Goal: Task Accomplishment & Management: Complete application form

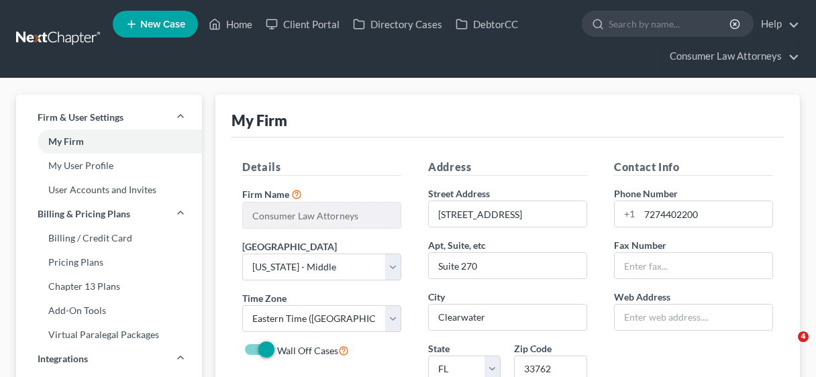
select select "15"
select select "24"
select select "9"
click at [240, 22] on link "Home" at bounding box center [230, 24] width 57 height 24
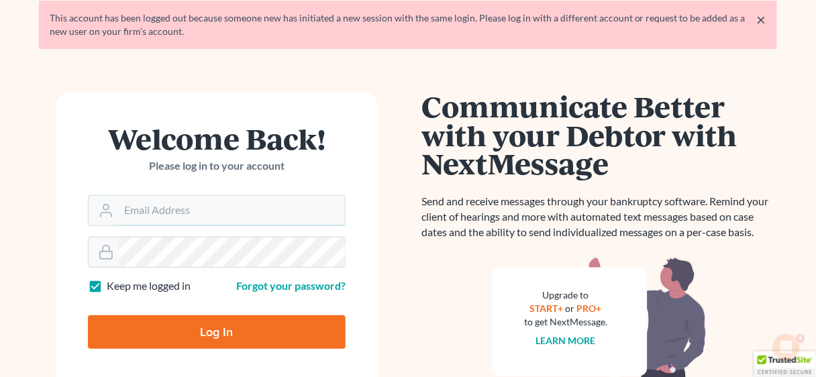
type input "[EMAIL_ADDRESS][DOMAIN_NAME]"
click at [220, 329] on input "Log In" at bounding box center [217, 333] width 258 height 34
type input "Thinking..."
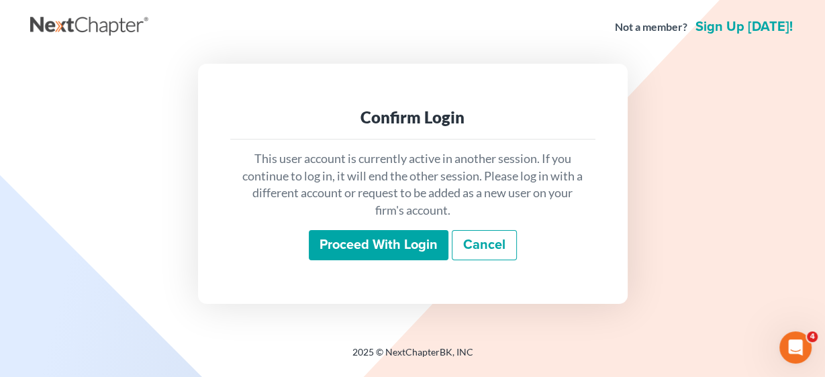
click at [376, 238] on input "Proceed with login" at bounding box center [379, 245] width 140 height 31
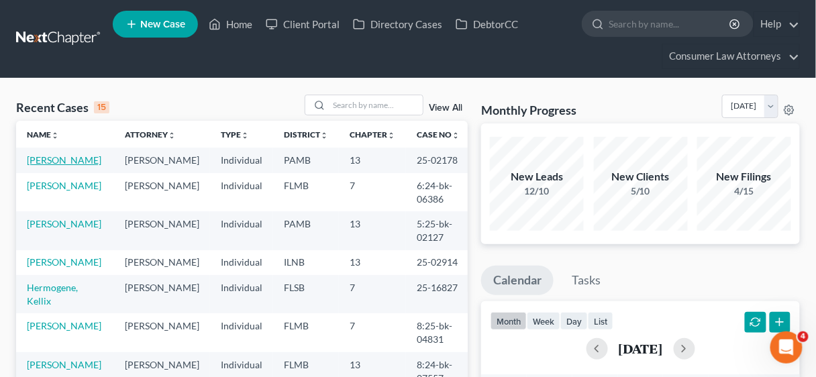
click at [57, 158] on link "[PERSON_NAME]" at bounding box center [64, 159] width 75 height 11
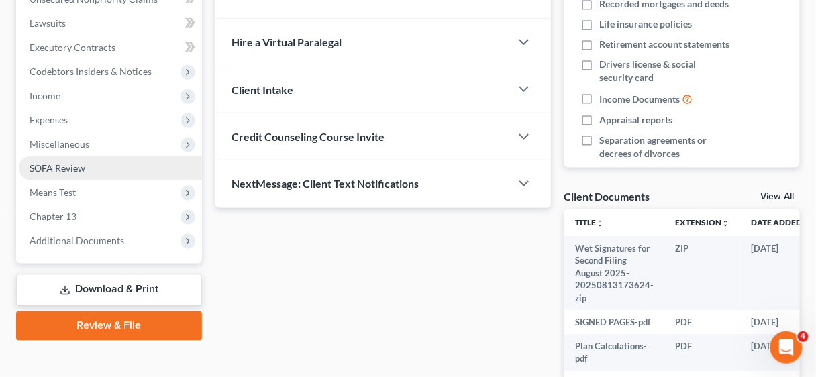
scroll to position [430, 0]
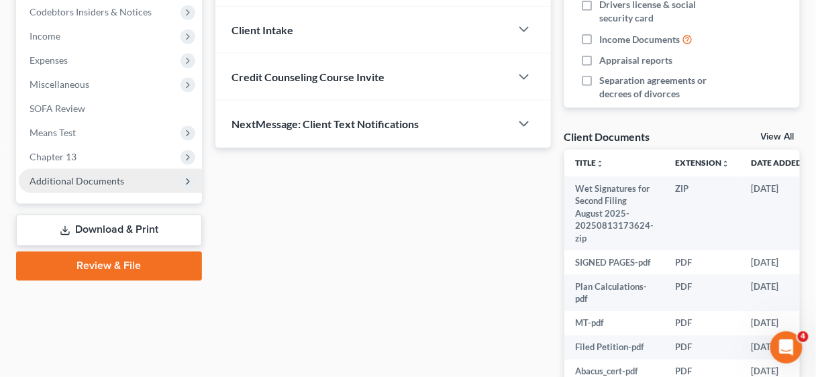
click at [95, 180] on span "Additional Documents" at bounding box center [77, 180] width 95 height 11
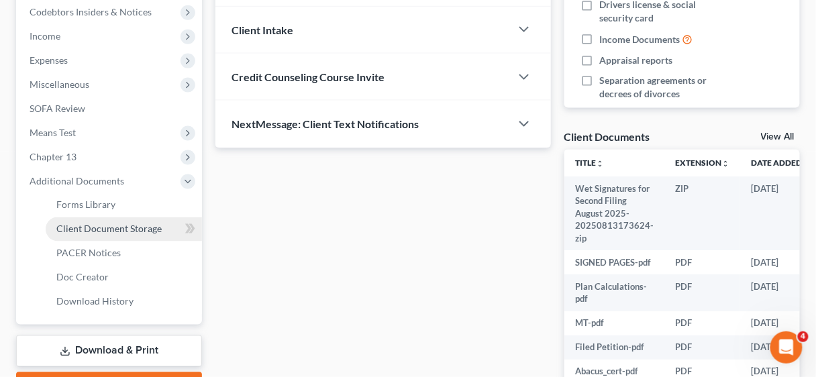
click at [133, 232] on span "Client Document Storage" at bounding box center [108, 229] width 105 height 11
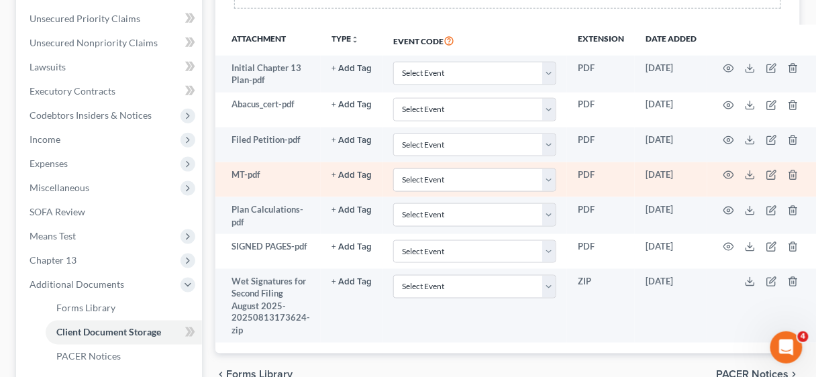
scroll to position [322, 0]
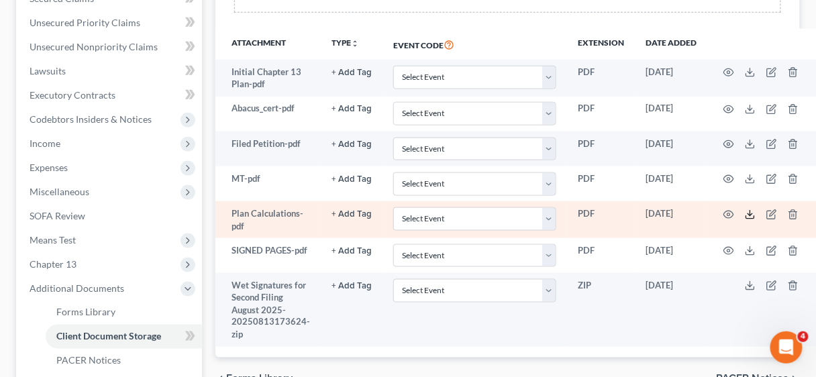
click at [751, 211] on line at bounding box center [751, 213] width 0 height 5
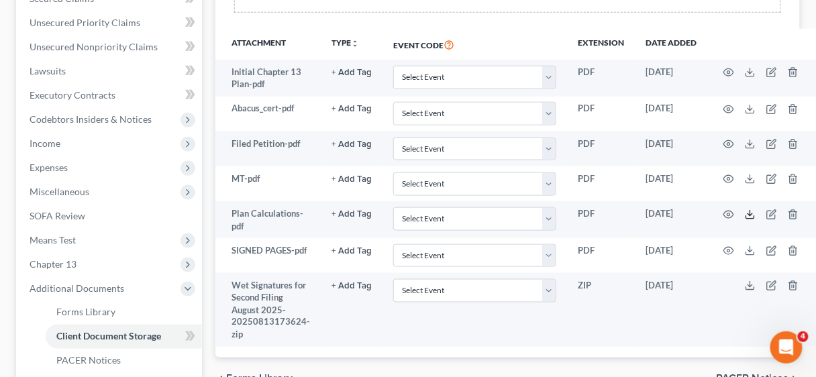
scroll to position [0, 0]
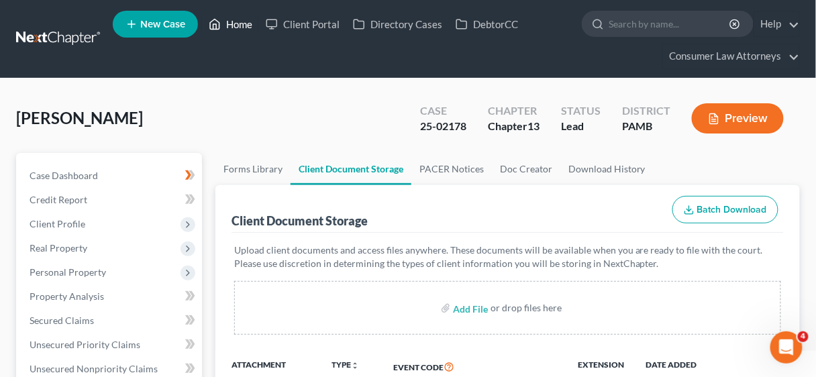
click at [239, 24] on link "Home" at bounding box center [230, 24] width 57 height 24
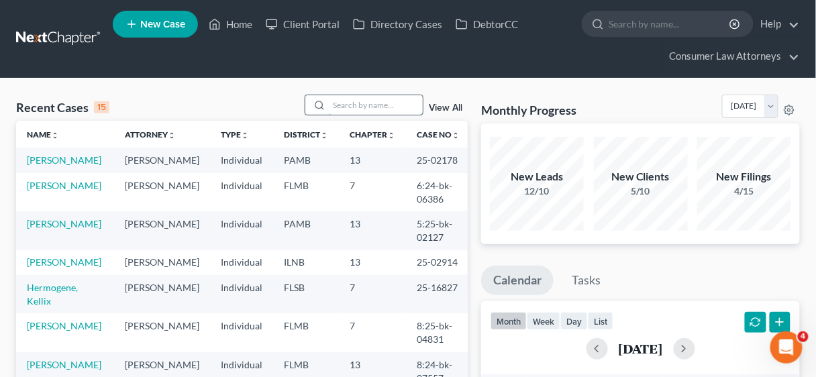
click at [358, 99] on input "search" at bounding box center [376, 104] width 94 height 19
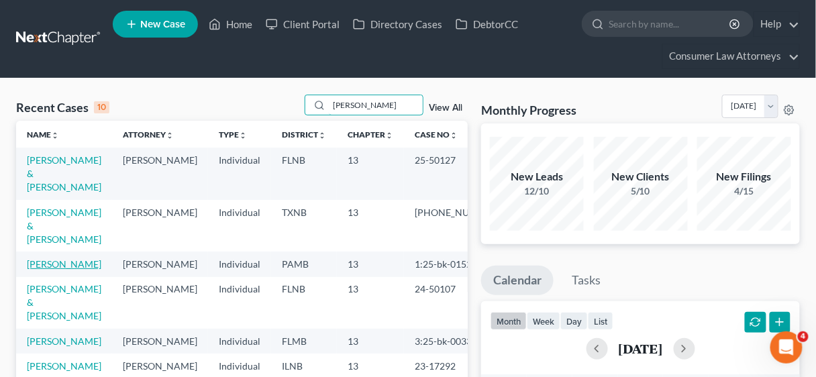
type input "johnson"
click at [62, 258] on link "Johnson, Carl" at bounding box center [64, 263] width 75 height 11
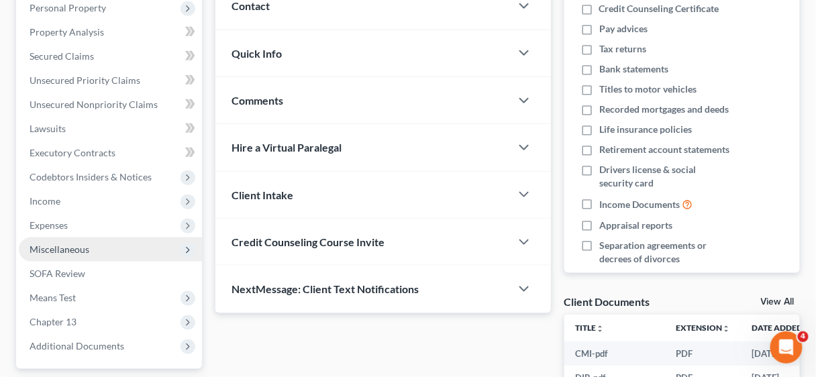
scroll to position [269, 0]
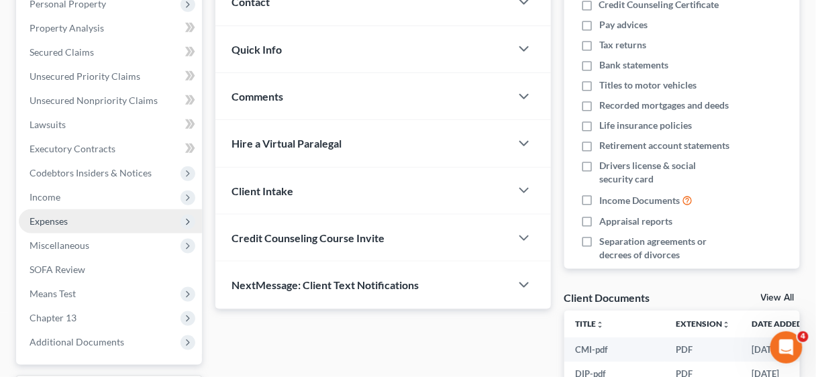
click at [64, 218] on span "Expenses" at bounding box center [49, 220] width 38 height 11
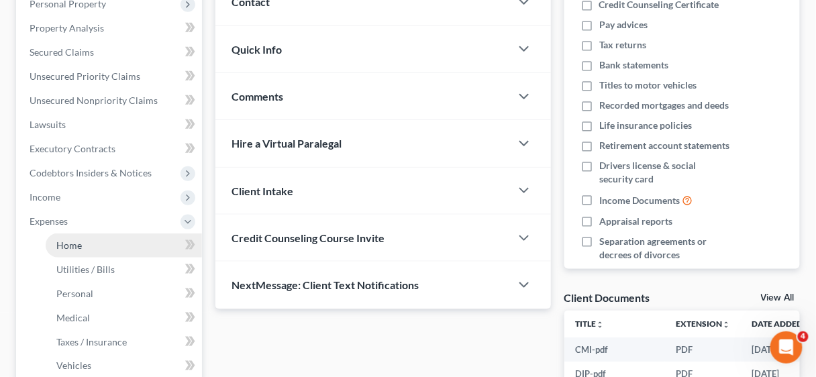
click at [79, 242] on span "Home" at bounding box center [69, 245] width 26 height 11
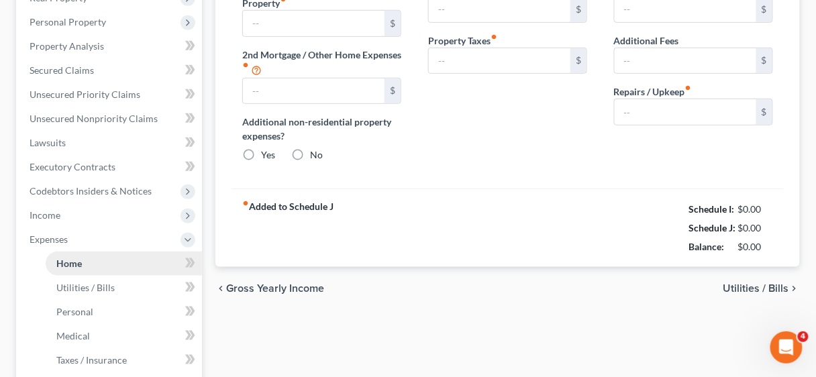
type input "0.00"
radio input "true"
type input "0.00"
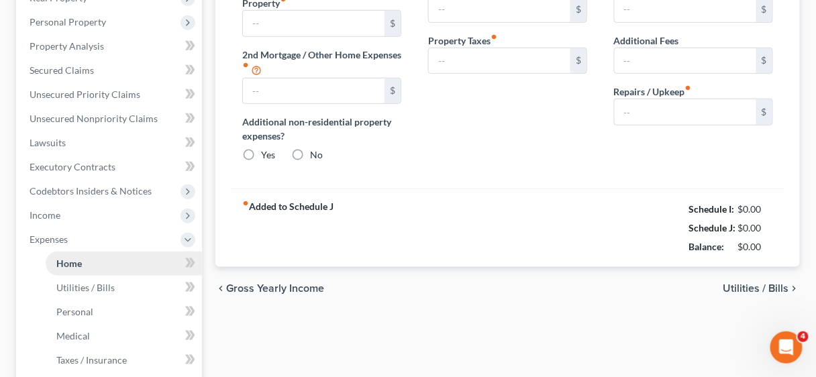
type input "0.00"
type input "100.00"
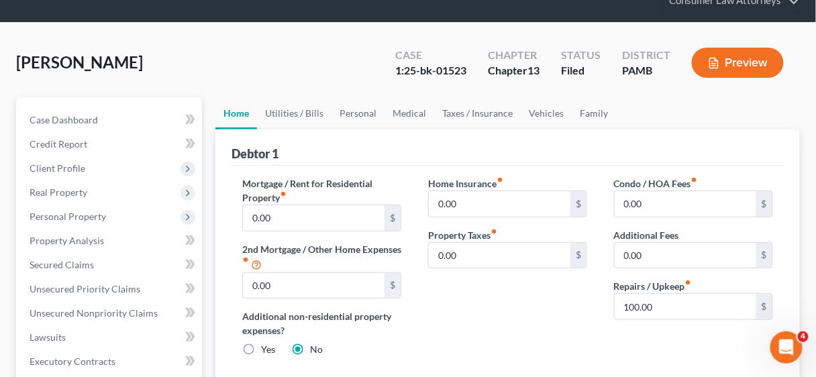
scroll to position [54, 0]
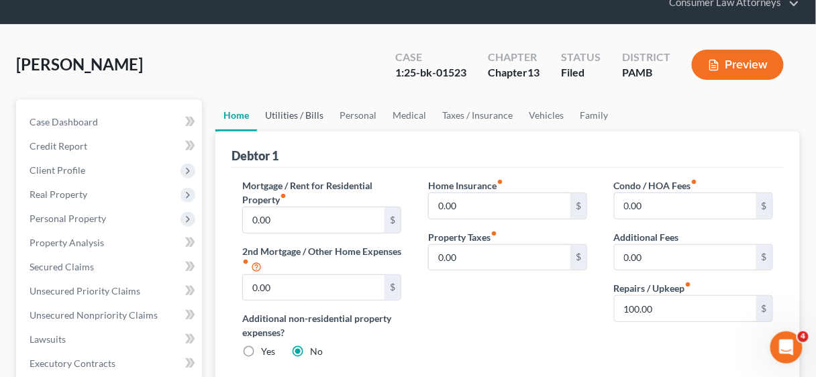
click at [299, 119] on link "Utilities / Bills" at bounding box center [294, 115] width 75 height 32
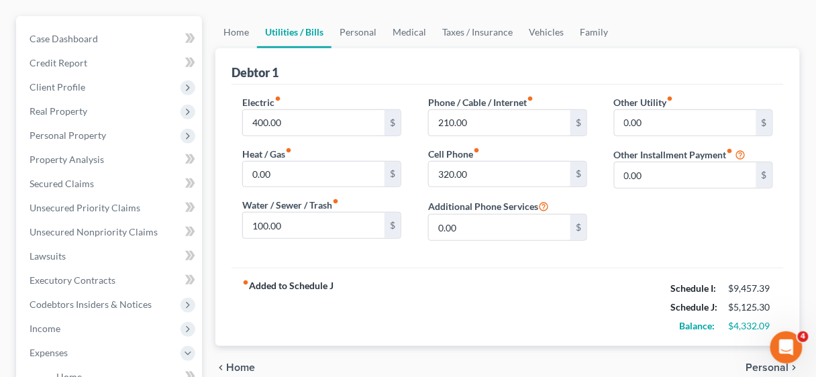
scroll to position [161, 0]
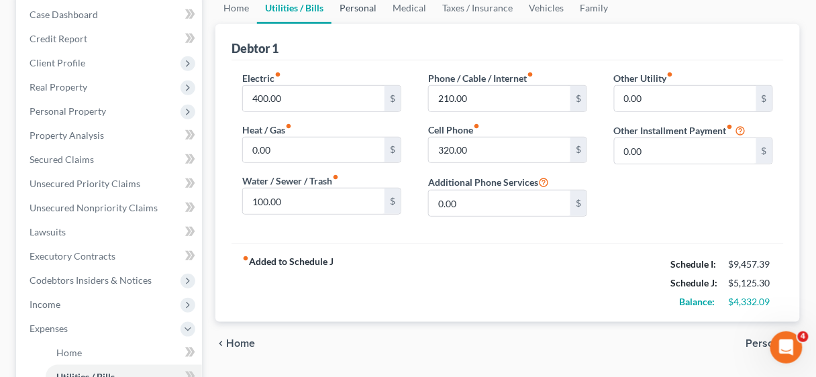
click at [361, 8] on link "Personal" at bounding box center [358, 8] width 53 height 32
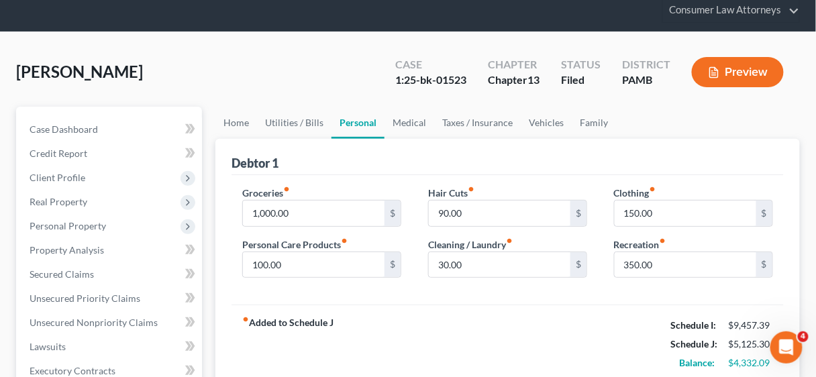
scroll to position [107, 0]
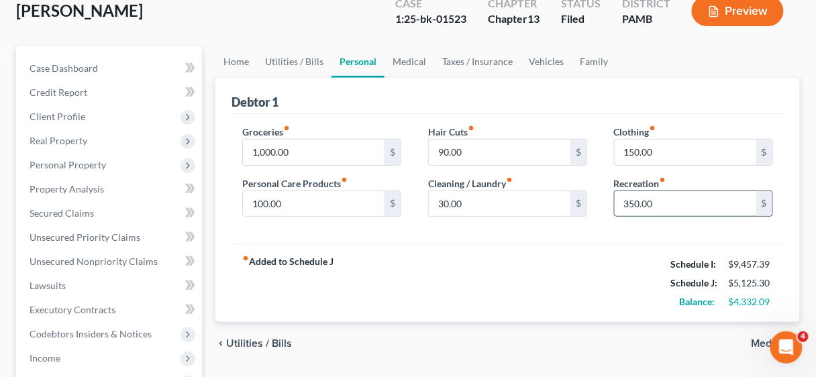
click at [675, 203] on input "350.00" at bounding box center [686, 204] width 142 height 26
click at [568, 277] on div "fiber_manual_record Added to Schedule J Schedule I: $9,457.39 Schedule J: $5,12…" at bounding box center [508, 283] width 553 height 79
click at [669, 207] on input "350.00" at bounding box center [686, 204] width 142 height 26
click at [669, 201] on input "350.00" at bounding box center [686, 204] width 142 height 26
drag, startPoint x: 669, startPoint y: 201, endPoint x: 618, endPoint y: 201, distance: 51.0
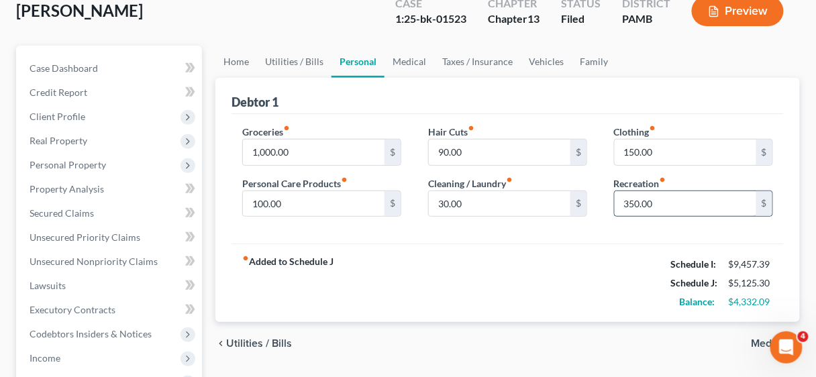
click at [618, 201] on input "350.00" at bounding box center [686, 204] width 142 height 26
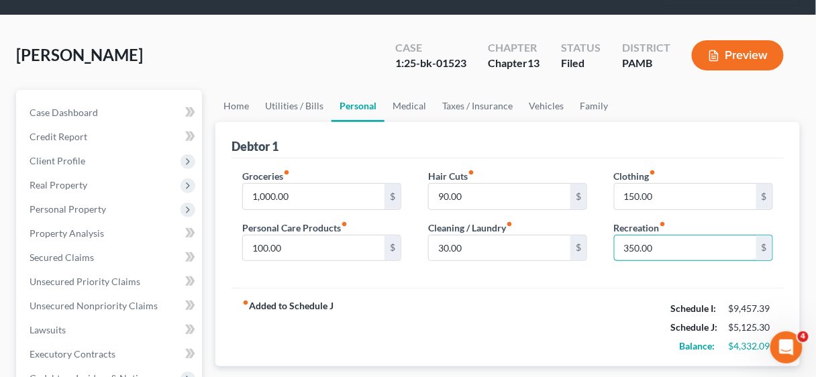
scroll to position [54, 0]
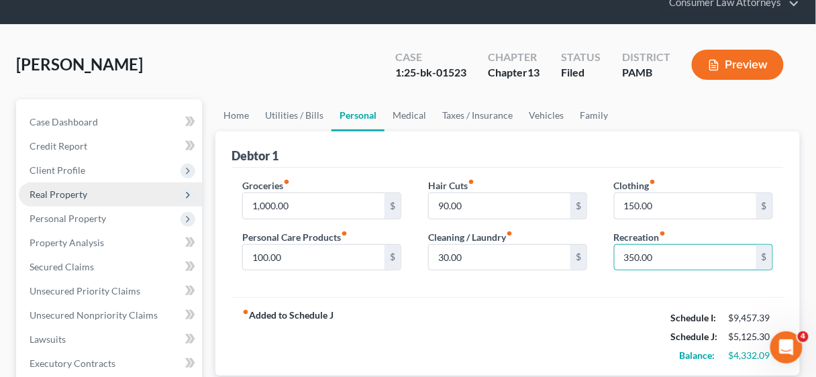
click at [66, 194] on span "Real Property" at bounding box center [59, 194] width 58 height 11
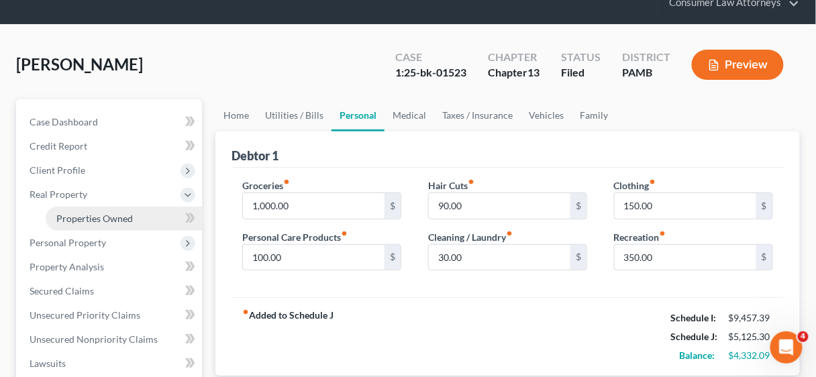
click at [99, 220] on span "Properties Owned" at bounding box center [94, 218] width 77 height 11
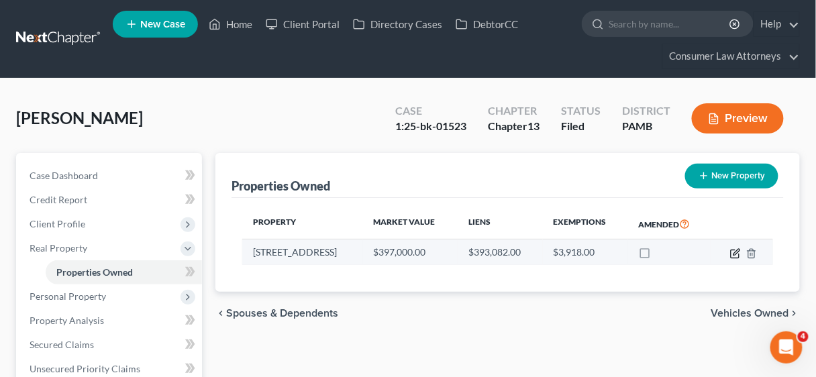
click at [734, 253] on icon "button" at bounding box center [737, 252] width 6 height 6
select select "39"
select select "0"
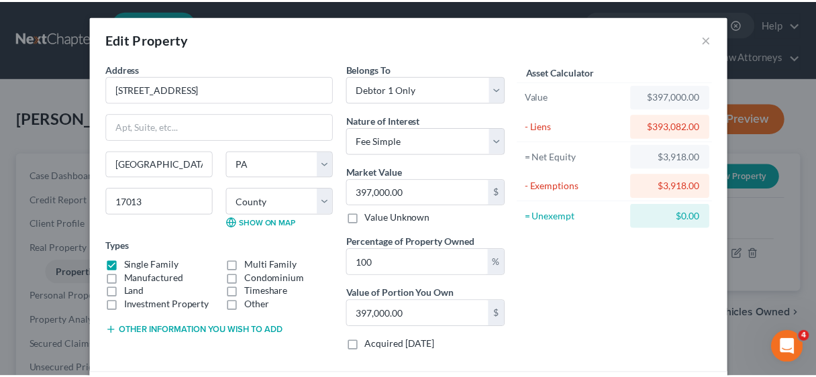
scroll to position [175, 0]
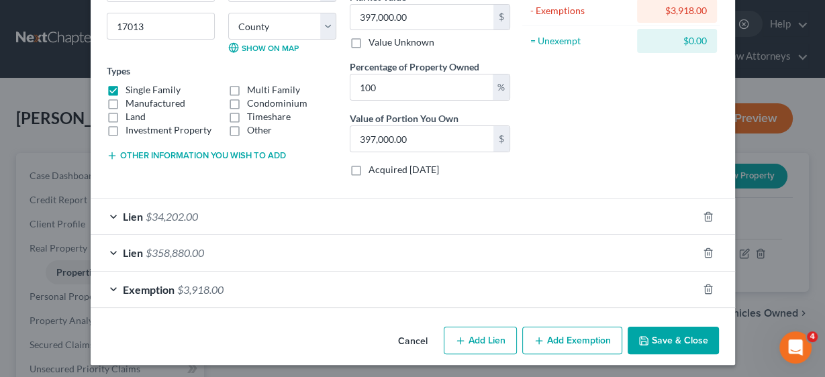
click at [663, 327] on button "Save & Close" at bounding box center [673, 341] width 91 height 28
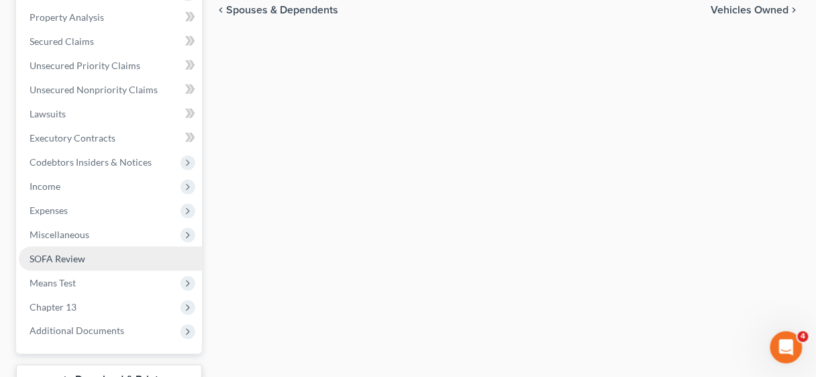
scroll to position [407, 0]
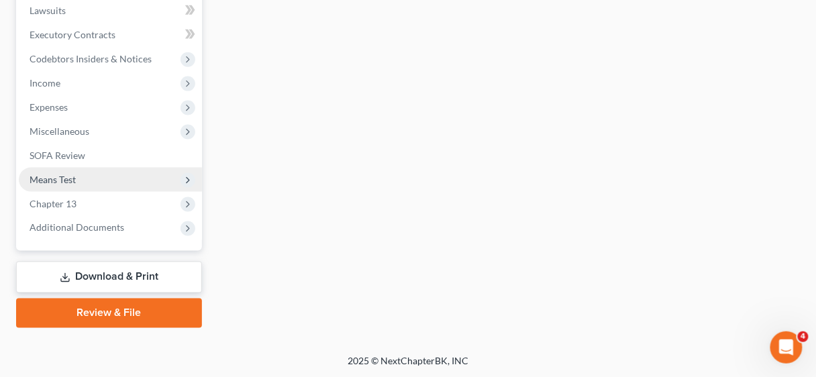
click at [70, 183] on span "Means Test" at bounding box center [53, 179] width 46 height 11
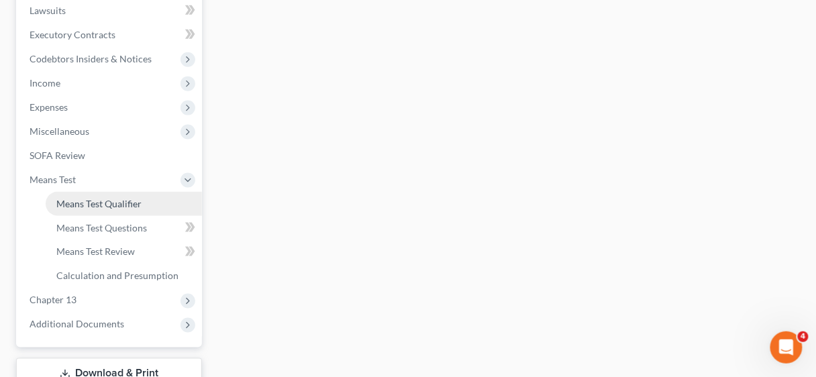
click at [99, 201] on span "Means Test Qualifier" at bounding box center [98, 203] width 85 height 11
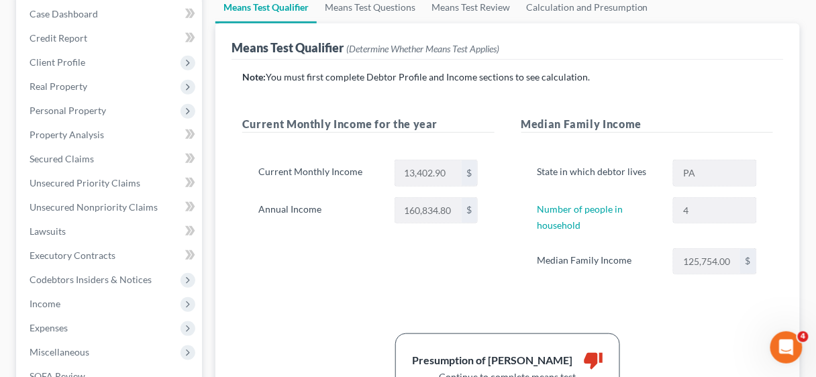
scroll to position [161, 0]
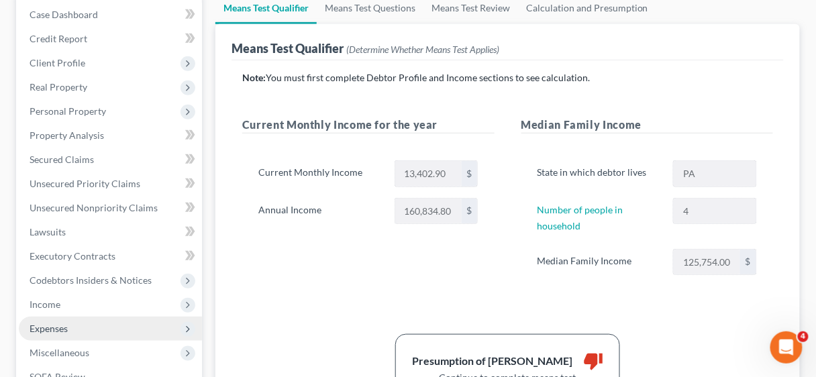
click at [48, 328] on span "Expenses" at bounding box center [49, 328] width 38 height 11
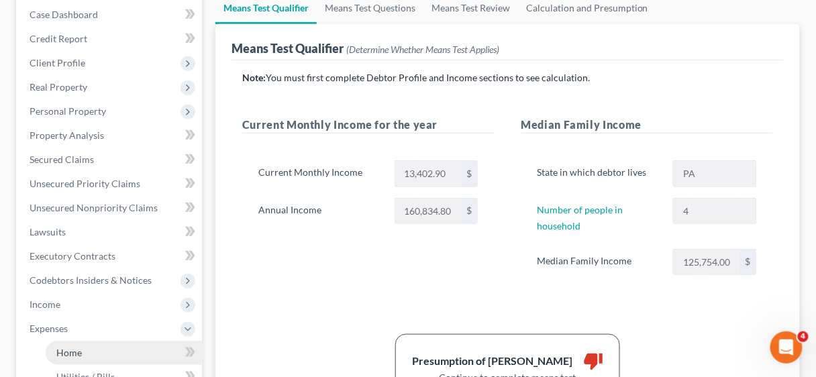
click at [74, 349] on span "Home" at bounding box center [69, 352] width 26 height 11
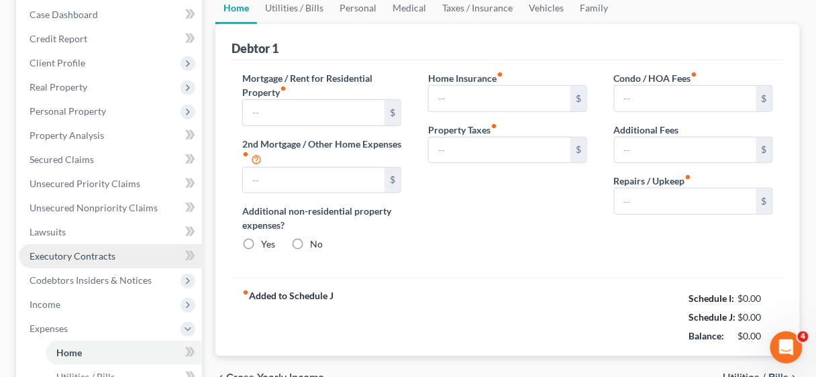
type input "0.00"
radio input "true"
type input "0.00"
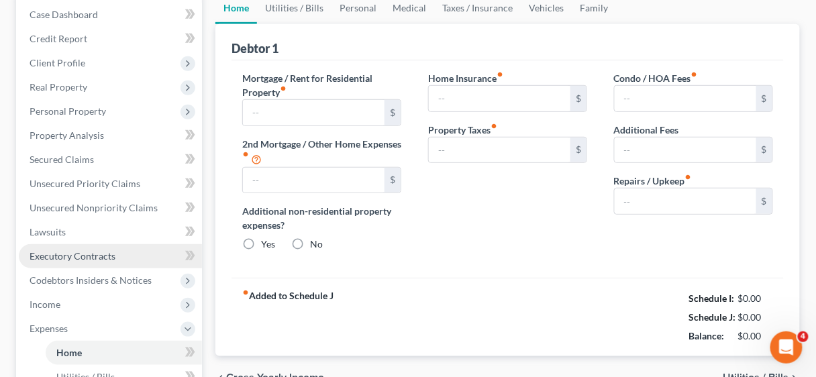
type input "0.00"
type input "100.00"
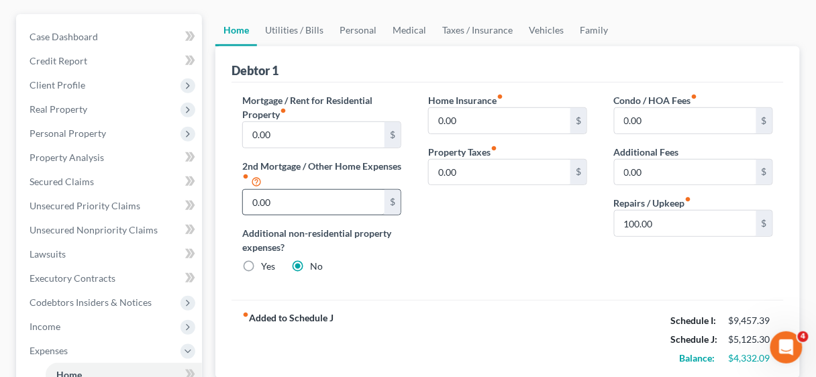
scroll to position [161, 0]
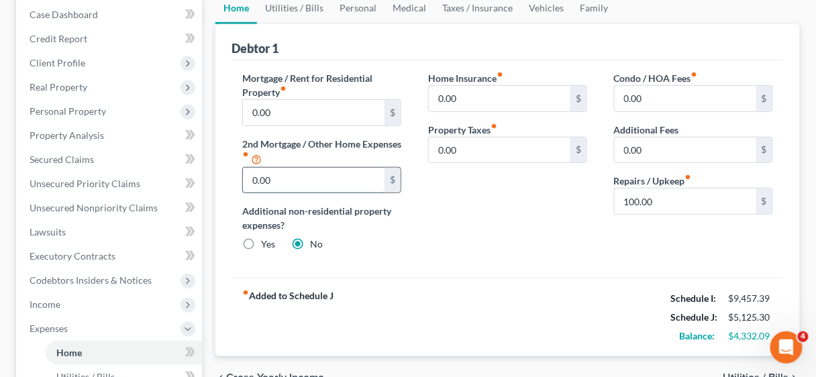
click at [321, 176] on input "0.00" at bounding box center [314, 181] width 142 height 26
type input "500.00"
click at [595, 280] on div "fiber_manual_record Added to Schedule J Schedule I: $9,457.39 Schedule J: $5,62…" at bounding box center [508, 317] width 553 height 79
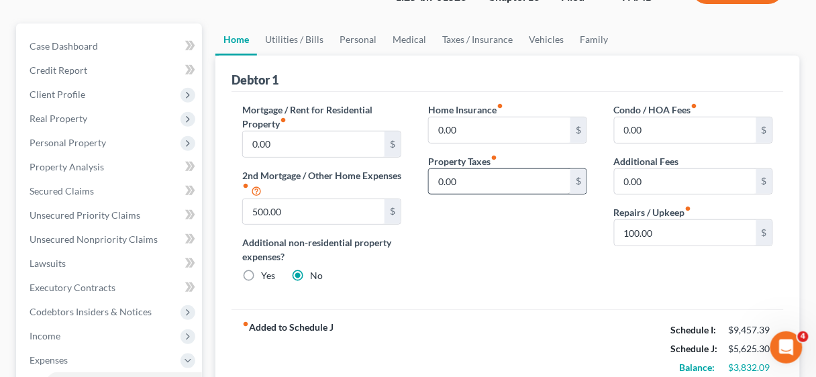
scroll to position [107, 0]
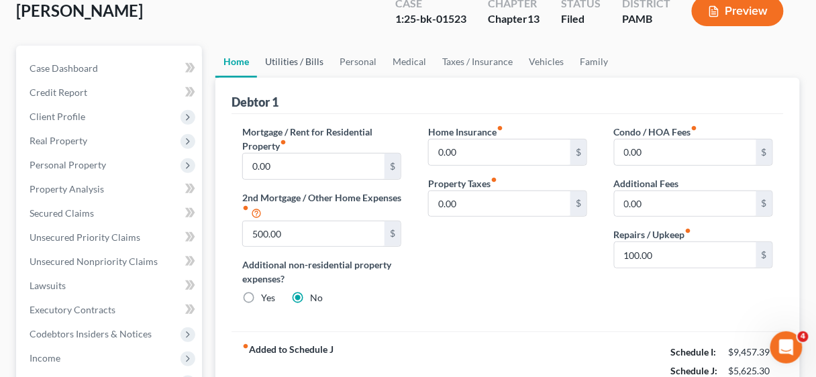
click at [301, 59] on link "Utilities / Bills" at bounding box center [294, 62] width 75 height 32
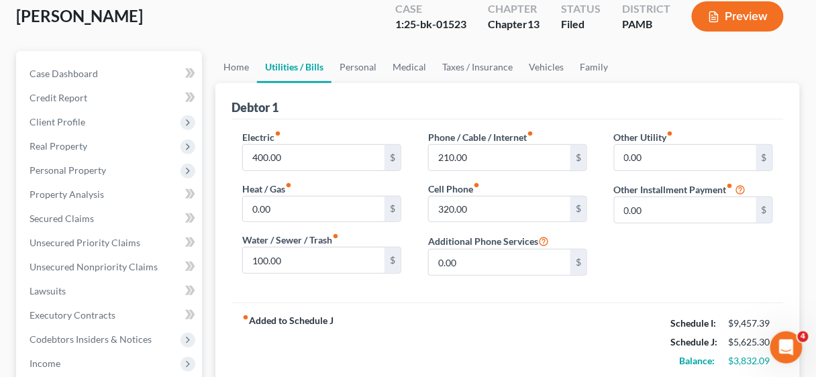
scroll to position [107, 0]
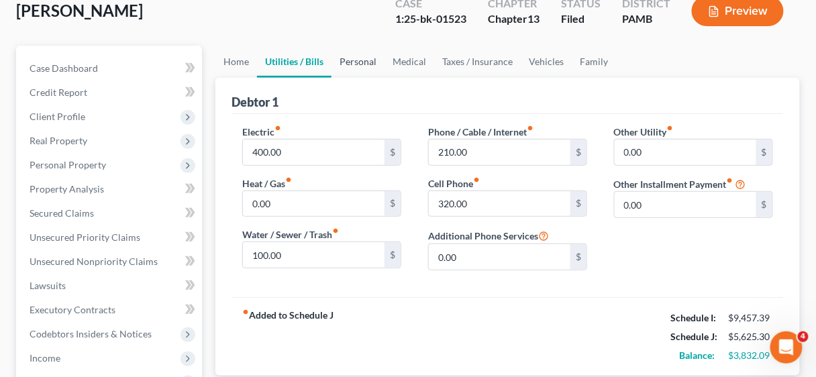
click at [354, 57] on link "Personal" at bounding box center [358, 62] width 53 height 32
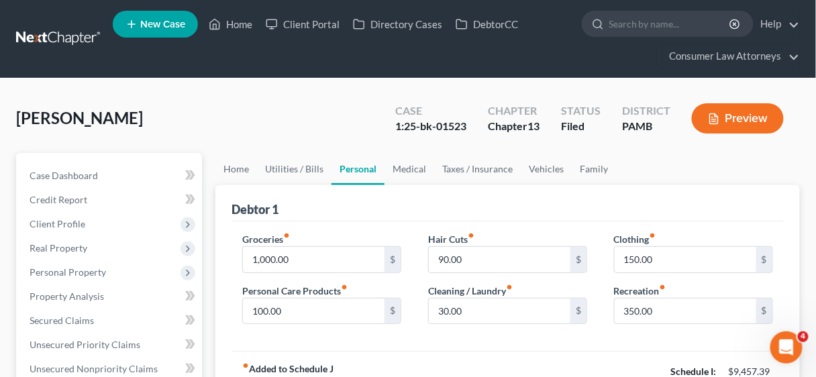
scroll to position [161, 0]
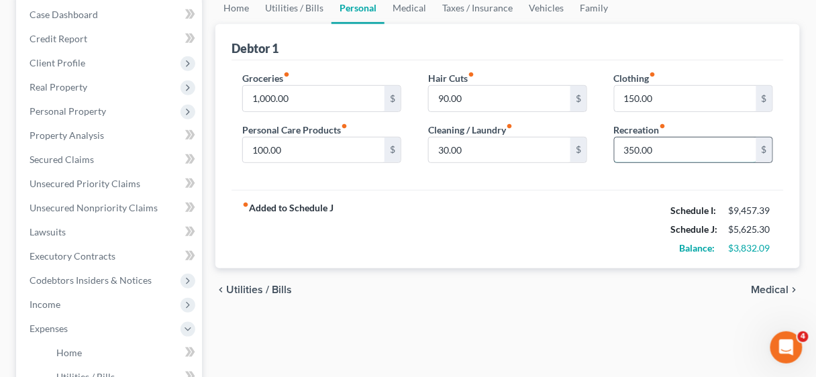
click at [660, 147] on input "350.00" at bounding box center [686, 151] width 142 height 26
click at [600, 213] on div "fiber_manual_record Added to Schedule J Schedule I: $9,457.39 Schedule J: $5,27…" at bounding box center [508, 229] width 553 height 79
click at [414, 7] on link "Medical" at bounding box center [410, 8] width 50 height 32
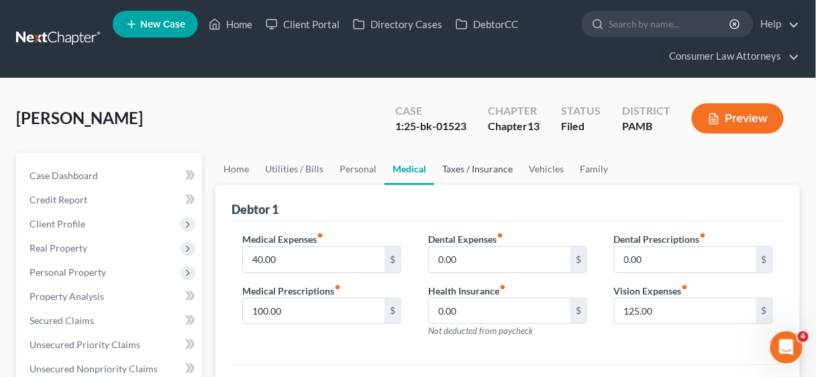
click at [491, 168] on link "Taxes / Insurance" at bounding box center [477, 169] width 87 height 32
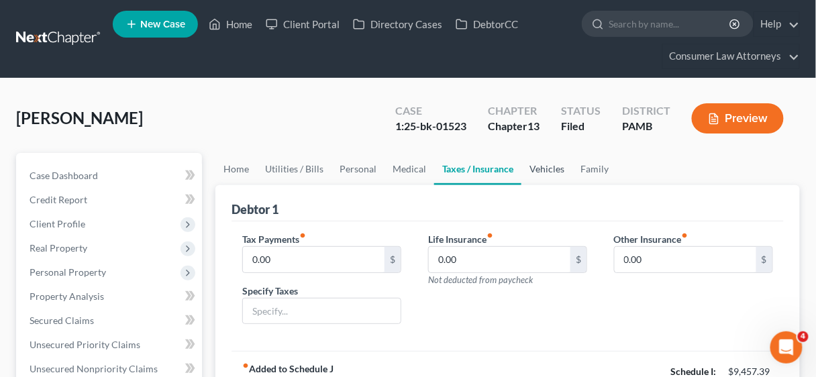
click at [547, 168] on link "Vehicles" at bounding box center [547, 169] width 51 height 32
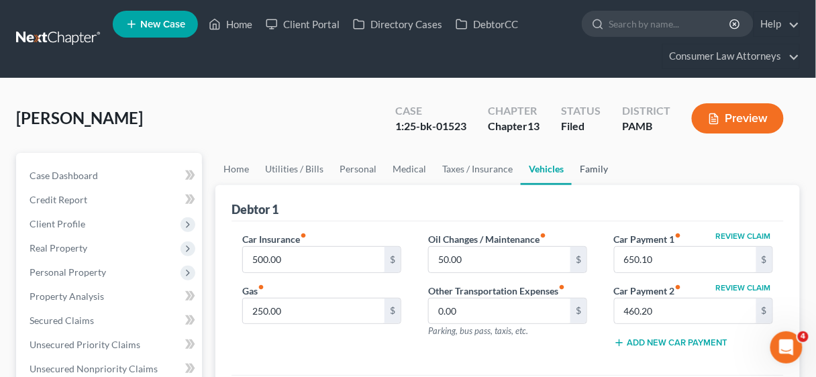
click at [588, 163] on link "Family" at bounding box center [594, 169] width 44 height 32
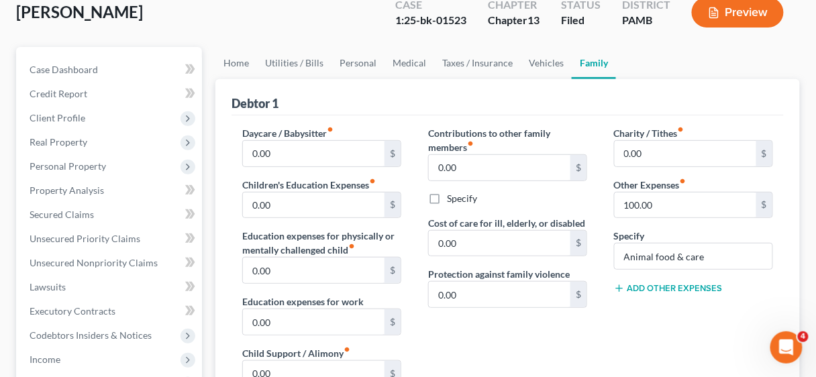
scroll to position [107, 0]
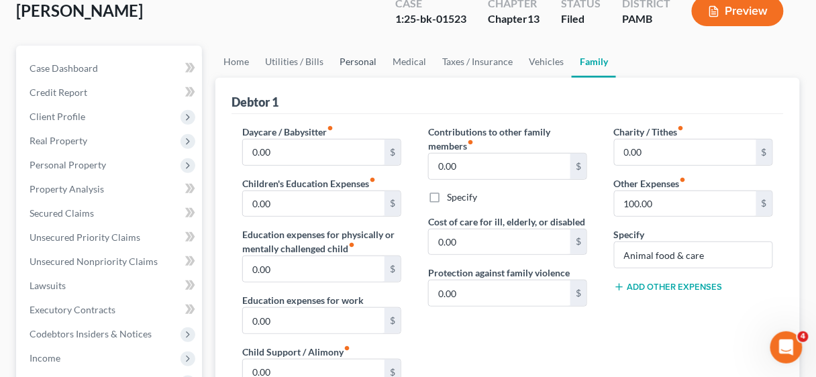
click at [361, 57] on link "Personal" at bounding box center [358, 62] width 53 height 32
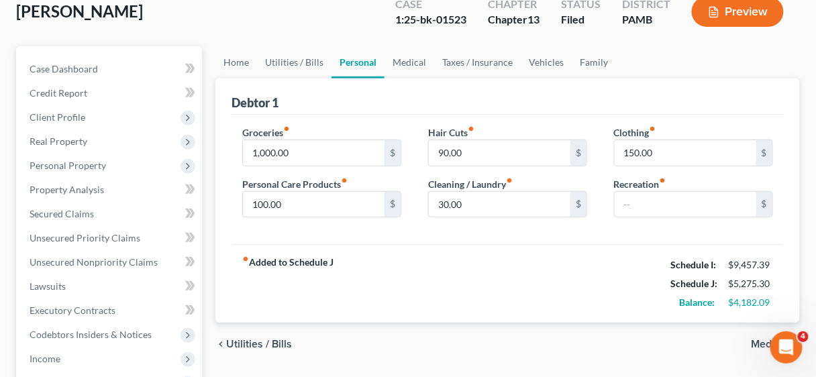
scroll to position [107, 0]
click at [242, 60] on link "Home" at bounding box center [236, 62] width 42 height 32
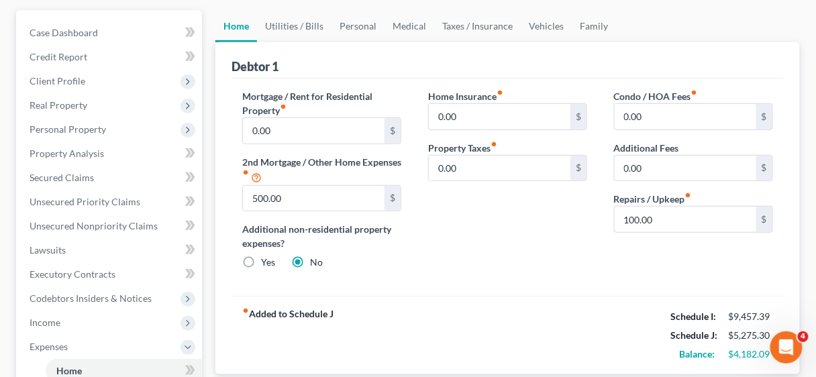
scroll to position [161, 0]
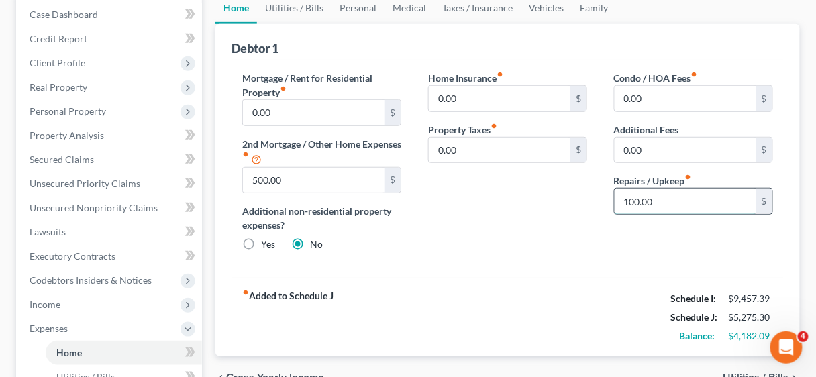
click at [678, 203] on input "100.00" at bounding box center [686, 202] width 142 height 26
click at [301, 5] on link "Utilities / Bills" at bounding box center [294, 8] width 75 height 32
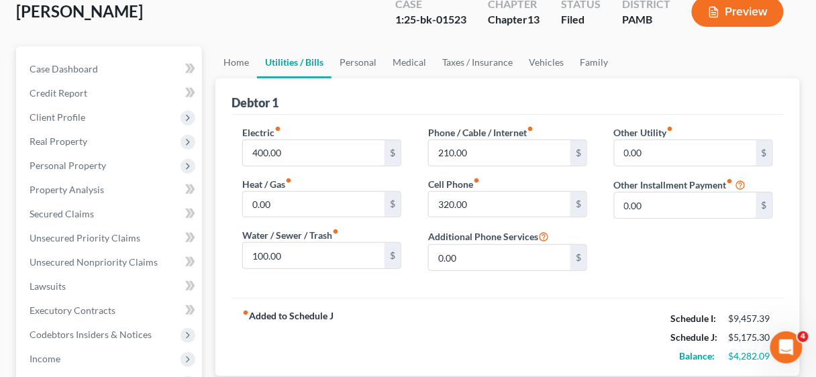
scroll to position [107, 0]
click at [354, 62] on link "Personal" at bounding box center [358, 62] width 53 height 32
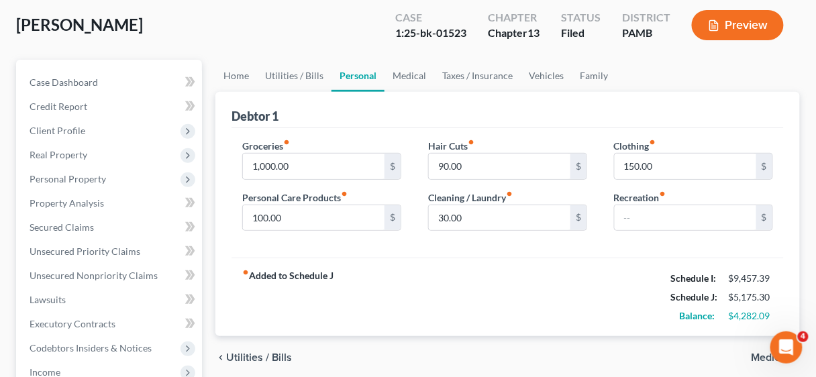
scroll to position [107, 0]
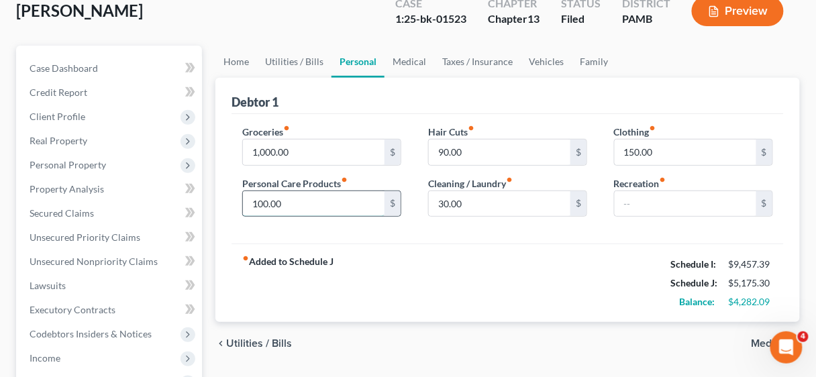
click at [299, 197] on input "100.00" at bounding box center [314, 204] width 142 height 26
type input "50.00"
click at [542, 258] on div "fiber_manual_record Added to Schedule J Schedule I: $9,457.39 Schedule J: $5,12…" at bounding box center [508, 283] width 553 height 79
click at [658, 143] on input "150.00" at bounding box center [686, 153] width 142 height 26
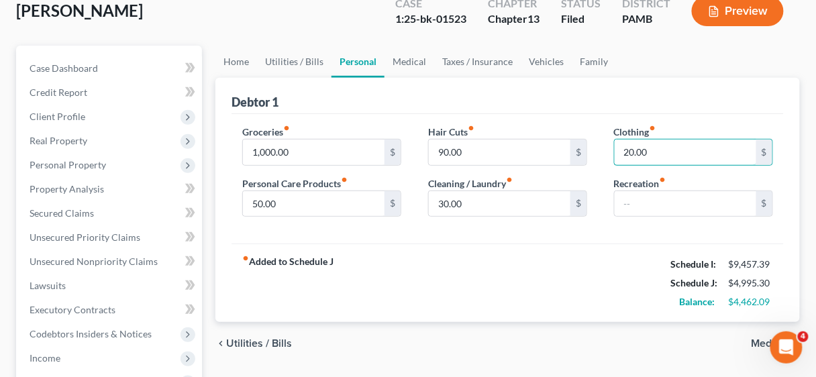
type input "20.00"
click at [562, 221] on div "Hair Cuts fiber_manual_record 90.00 $ Cleaning / Laundry fiber_manual_record 30…" at bounding box center [508, 176] width 186 height 103
click at [410, 59] on link "Medical" at bounding box center [410, 62] width 50 height 32
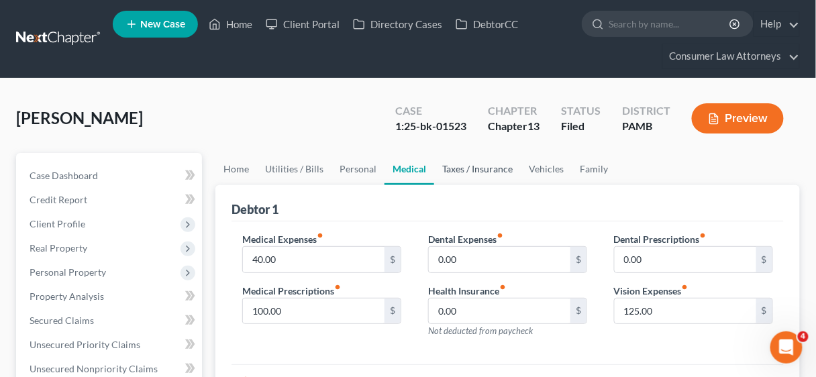
click at [467, 169] on link "Taxes / Insurance" at bounding box center [477, 169] width 87 height 32
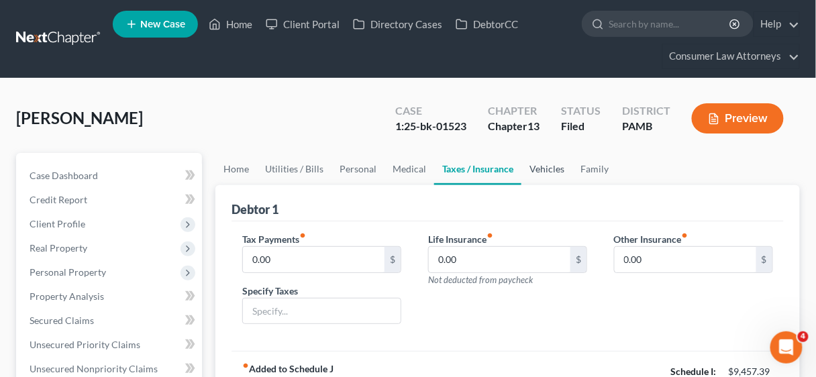
click at [544, 166] on link "Vehicles" at bounding box center [547, 169] width 51 height 32
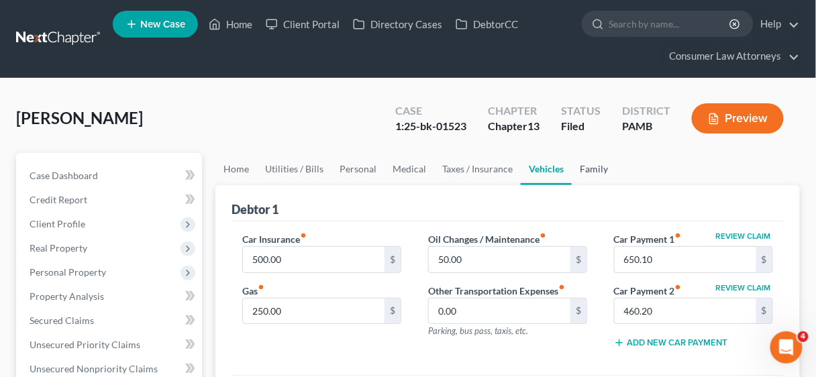
click at [585, 165] on link "Family" at bounding box center [594, 169] width 44 height 32
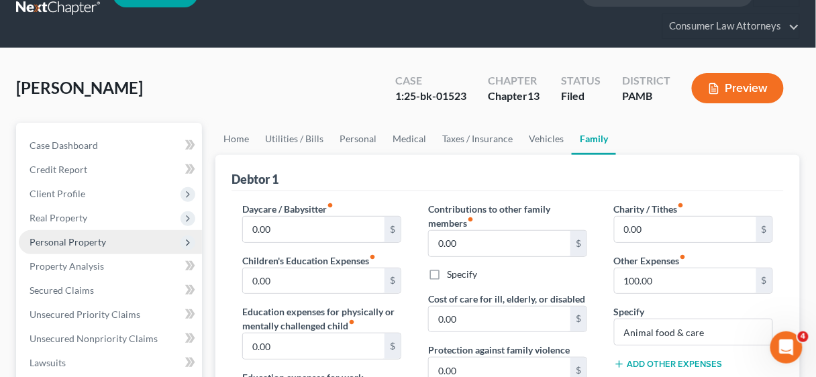
scroll to position [54, 0]
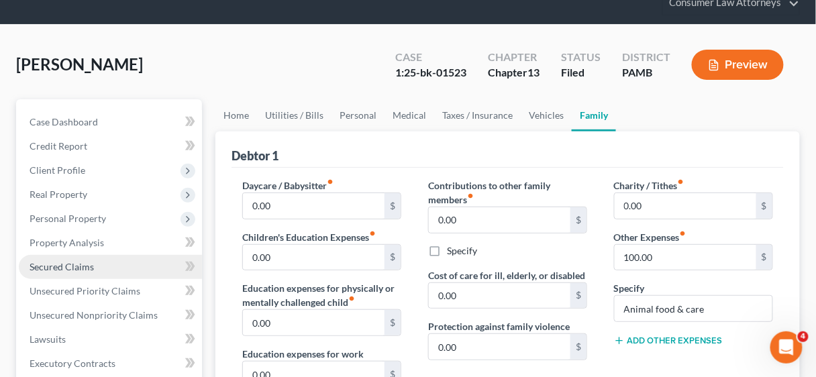
click at [87, 263] on span "Secured Claims" at bounding box center [62, 266] width 64 height 11
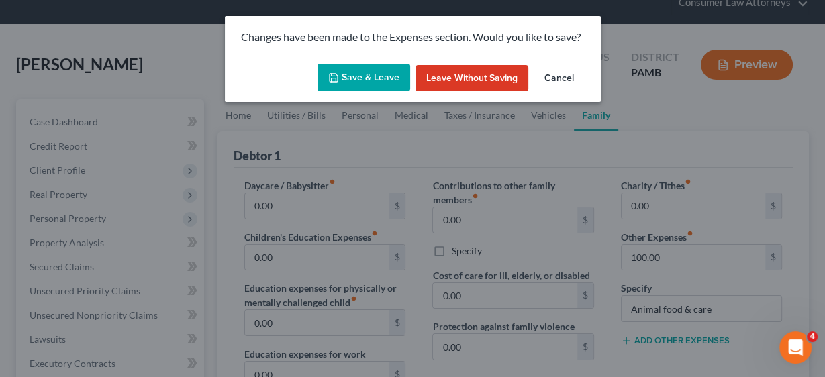
click at [353, 81] on button "Save & Leave" at bounding box center [364, 78] width 93 height 28
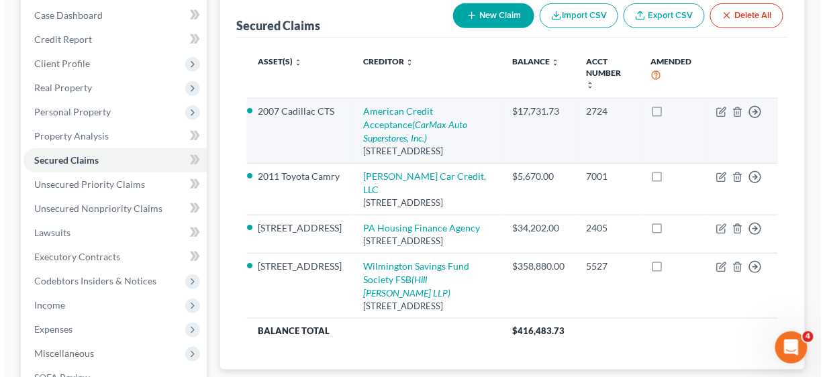
scroll to position [161, 0]
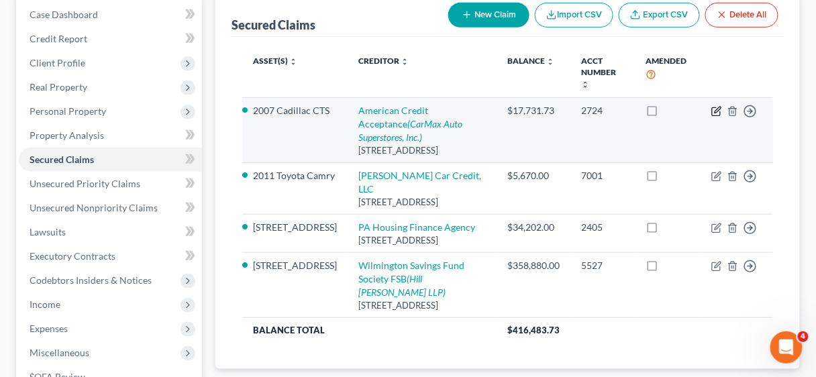
click at [715, 106] on icon "button" at bounding box center [717, 111] width 11 height 11
select select "42"
select select "2"
select select "0"
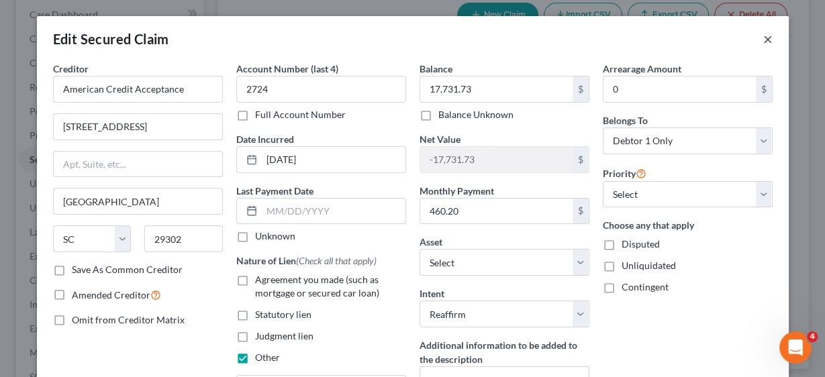
click at [763, 40] on button "×" at bounding box center [767, 39] width 9 height 16
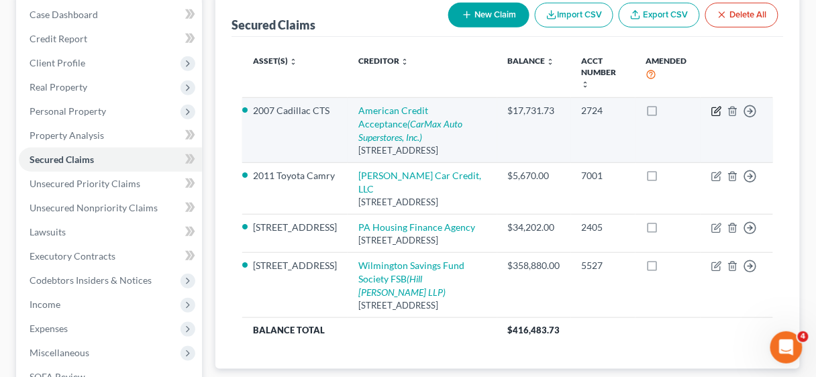
click at [714, 106] on icon "button" at bounding box center [717, 111] width 11 height 11
select select "42"
select select "2"
select select "0"
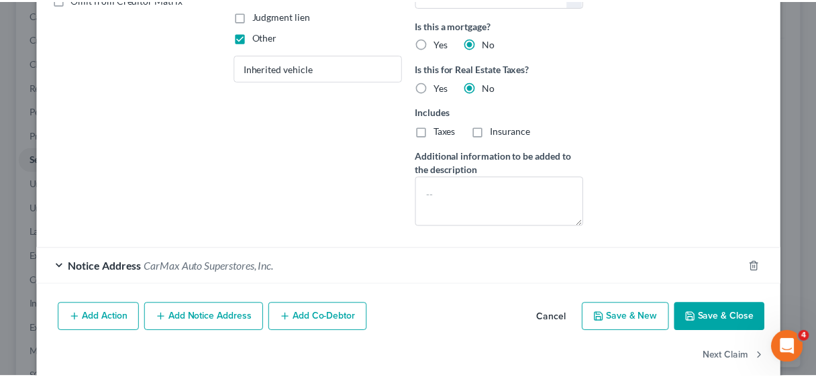
scroll to position [336, 0]
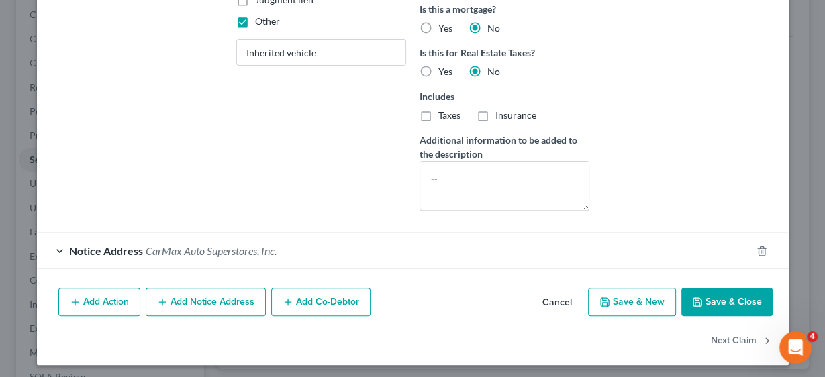
click at [734, 301] on button "Save & Close" at bounding box center [726, 302] width 91 height 28
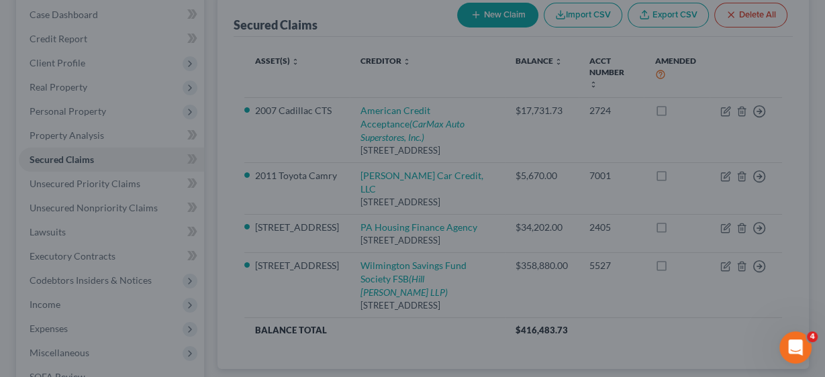
select select "2"
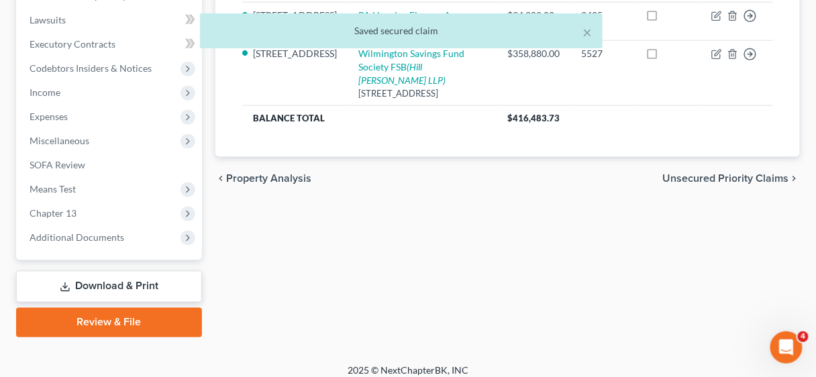
scroll to position [376, 0]
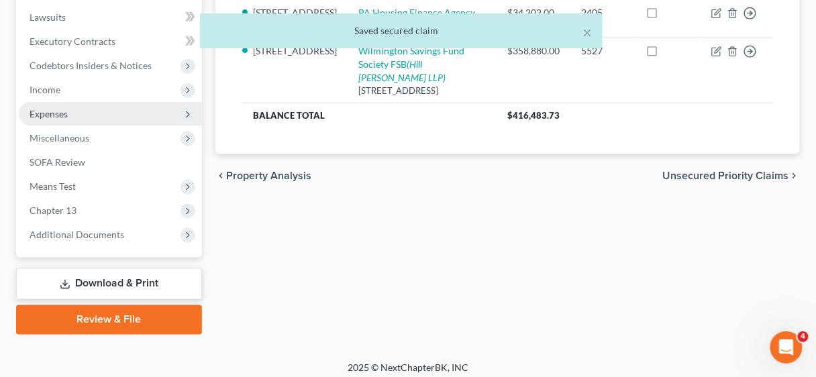
click at [49, 109] on span "Expenses" at bounding box center [49, 113] width 38 height 11
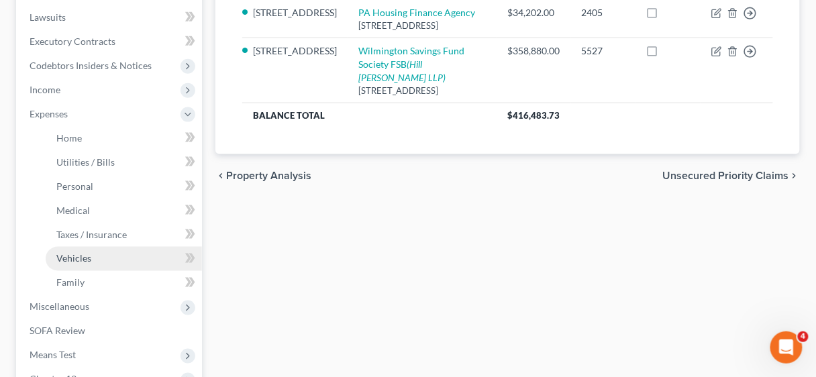
click at [85, 257] on span "Vehicles" at bounding box center [73, 258] width 35 height 11
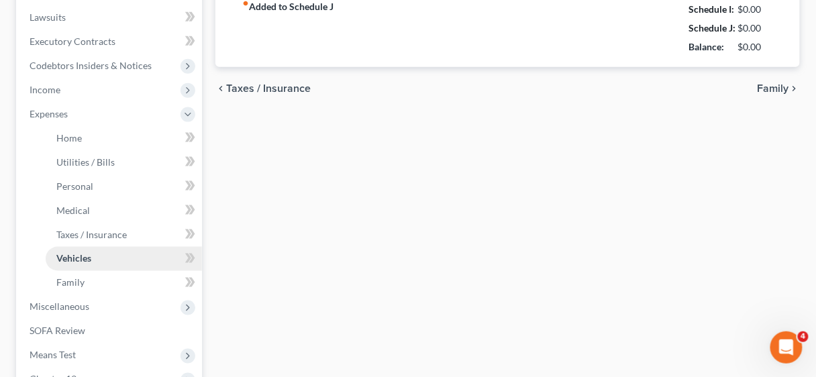
type input "500.00"
type input "250.00"
type input "50.00"
type input "0.00"
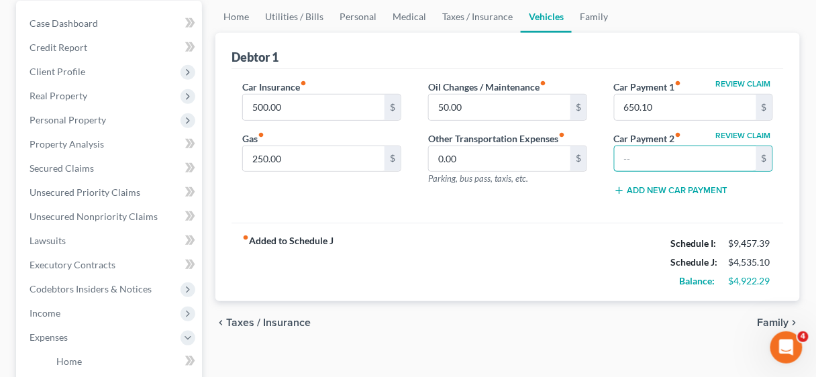
scroll to position [161, 0]
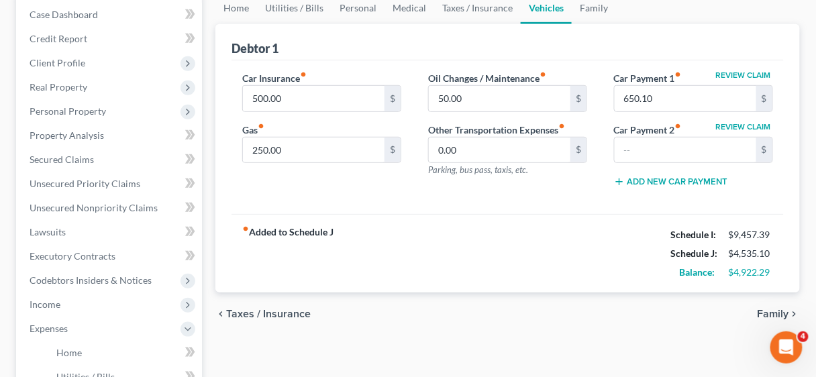
click at [594, 241] on div "fiber_manual_record Added to Schedule J Schedule I: $9,457.39 Schedule J: $4,53…" at bounding box center [508, 253] width 553 height 79
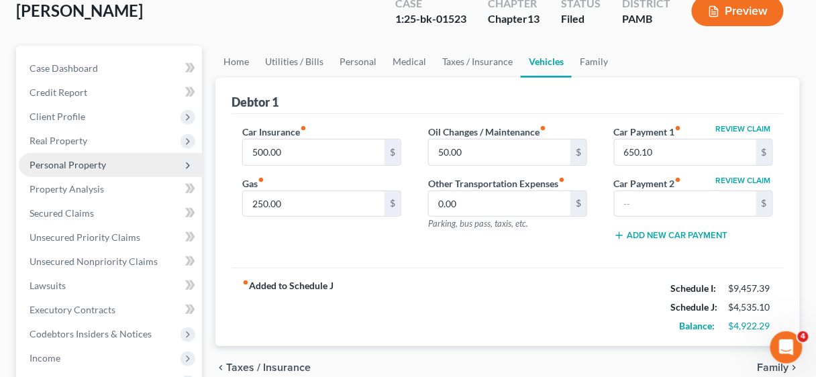
click at [66, 162] on span "Personal Property" at bounding box center [68, 164] width 77 height 11
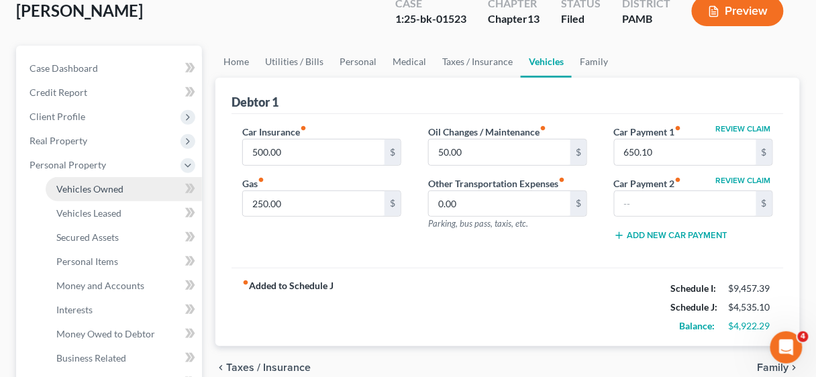
click at [79, 191] on span "Vehicles Owned" at bounding box center [89, 188] width 67 height 11
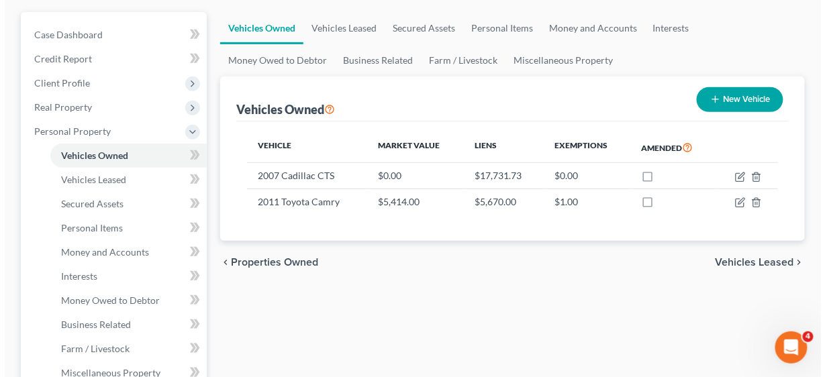
scroll to position [161, 0]
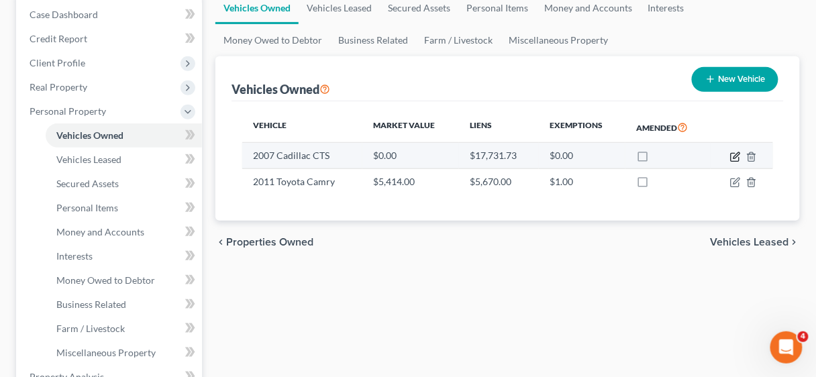
click at [734, 156] on icon "button" at bounding box center [735, 157] width 11 height 11
select select "0"
select select "19"
select select "4"
select select "0"
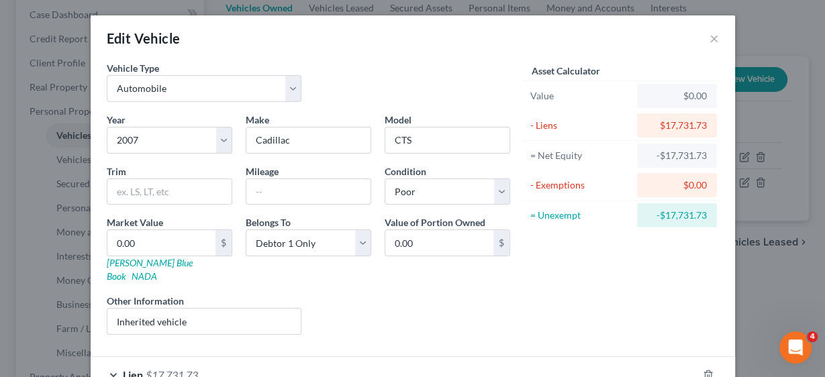
scroll to position [0, 0]
click at [172, 191] on input "text" at bounding box center [169, 193] width 124 height 26
click at [155, 191] on input "text" at bounding box center [169, 193] width 124 height 26
click at [169, 191] on input "text" at bounding box center [169, 193] width 124 height 26
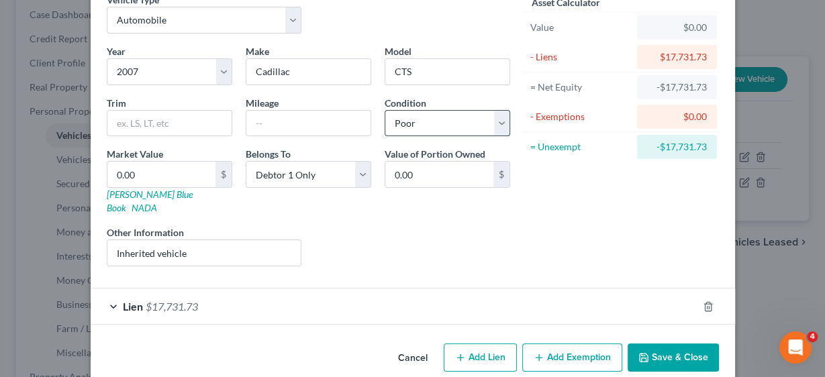
scroll to position [74, 0]
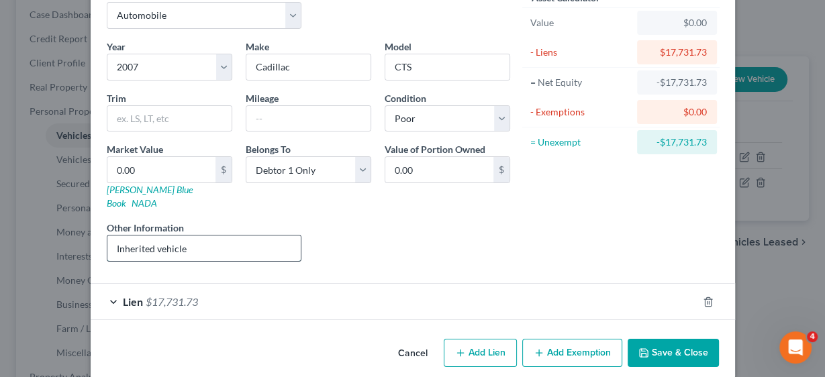
click at [223, 236] on input "Inherited vehicle" at bounding box center [204, 249] width 194 height 26
drag, startPoint x: 223, startPoint y: 232, endPoint x: 105, endPoint y: 231, distance: 117.5
click at [107, 236] on input "Inherited vehicle" at bounding box center [204, 249] width 194 height 26
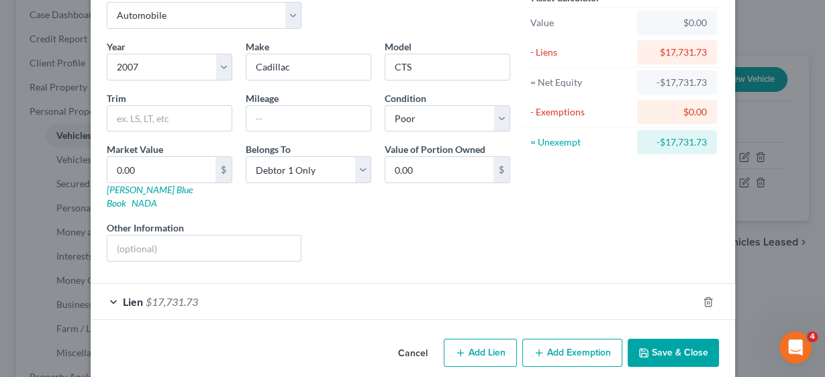
click at [671, 340] on button "Save & Close" at bounding box center [673, 353] width 91 height 28
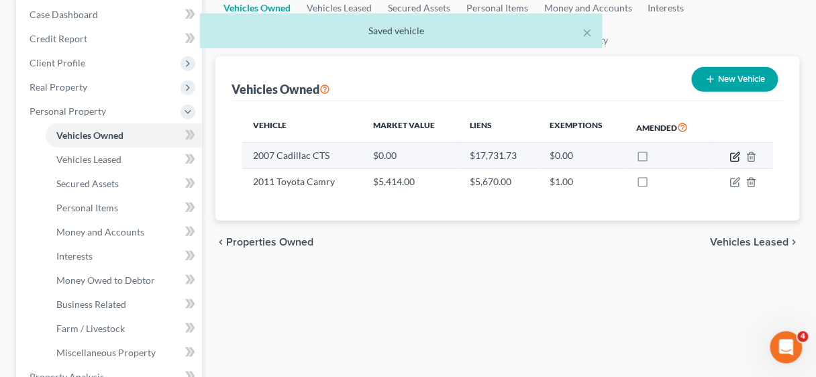
click at [732, 154] on icon "button" at bounding box center [735, 157] width 8 height 8
select select "0"
select select "19"
select select "4"
select select "0"
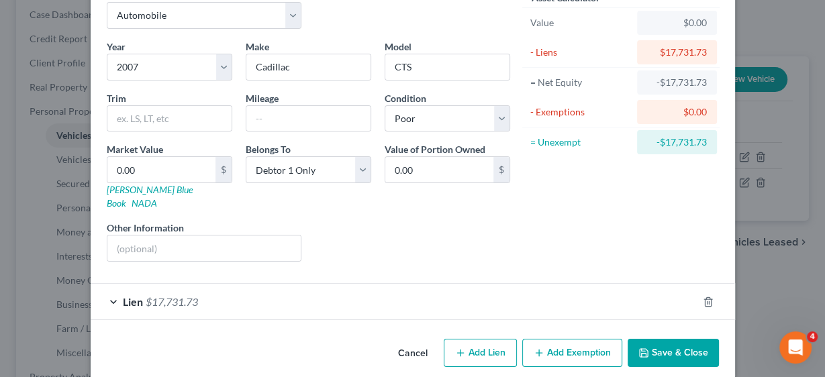
click at [675, 339] on button "Save & Close" at bounding box center [673, 353] width 91 height 28
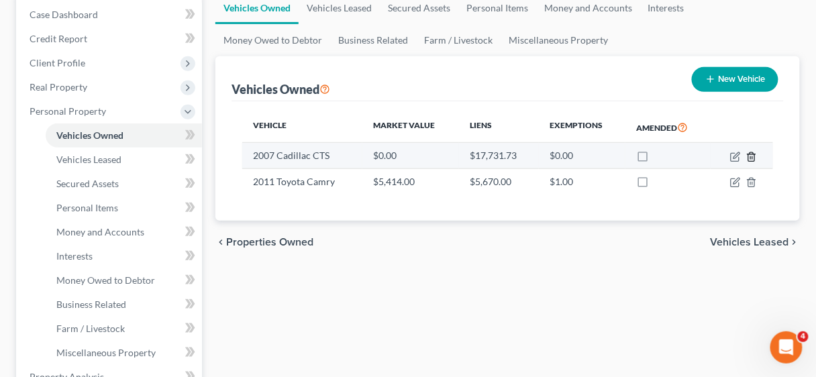
click at [752, 154] on icon "button" at bounding box center [752, 157] width 11 height 11
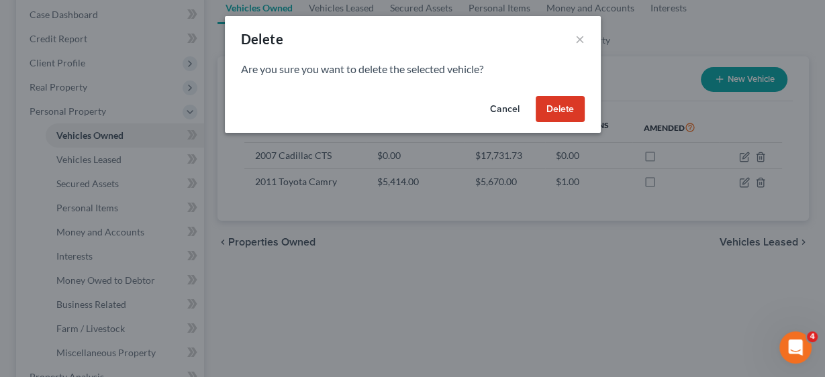
click at [558, 109] on button "Delete" at bounding box center [560, 109] width 49 height 27
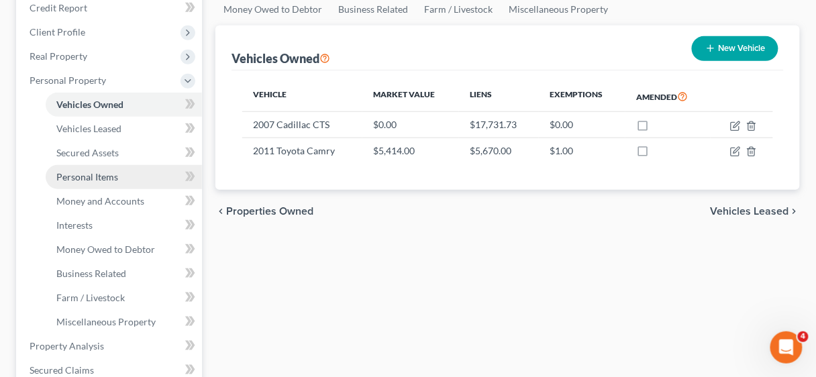
scroll to position [215, 0]
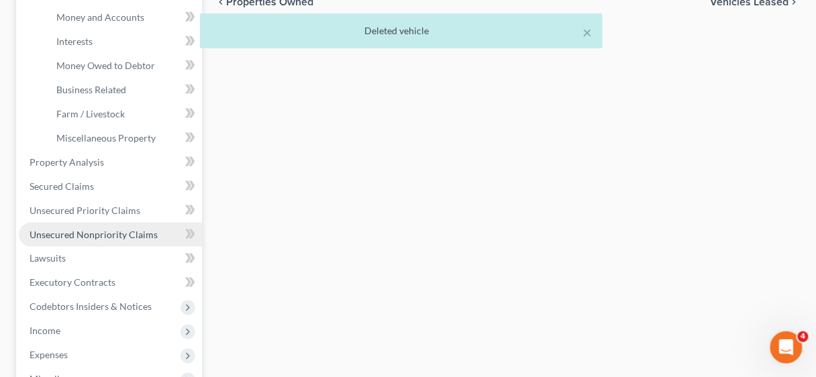
click at [78, 232] on span "Unsecured Nonpriority Claims" at bounding box center [94, 234] width 128 height 11
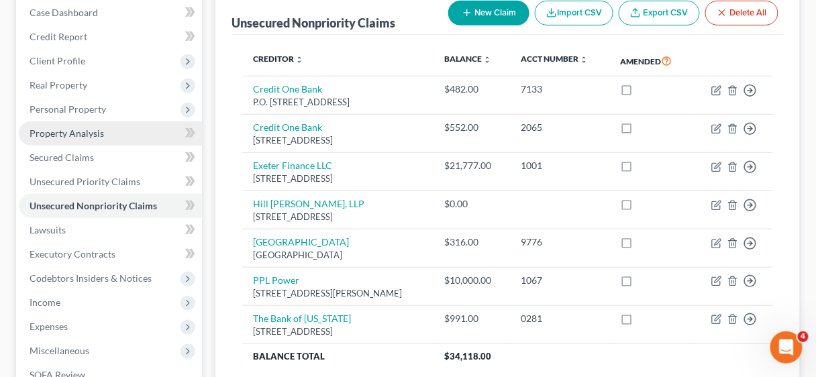
scroll to position [161, 0]
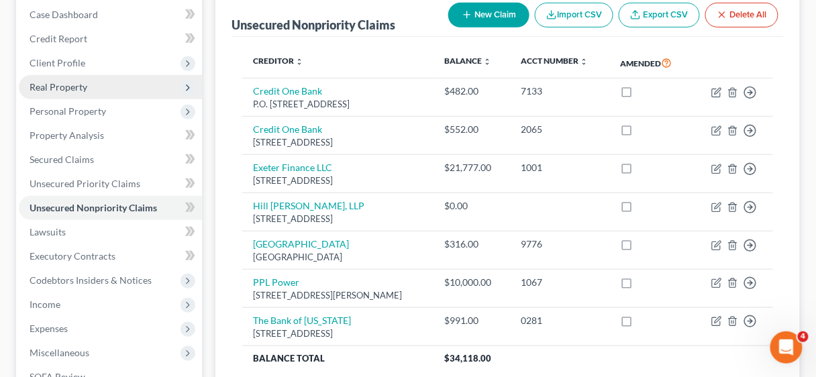
click at [57, 84] on span "Real Property" at bounding box center [59, 86] width 58 height 11
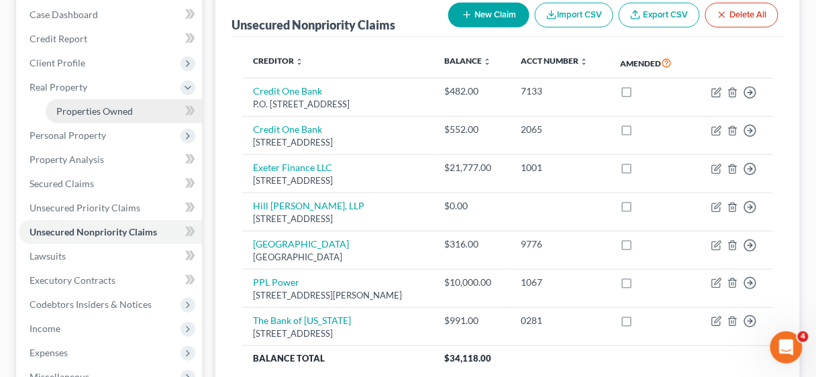
click at [93, 108] on span "Properties Owned" at bounding box center [94, 110] width 77 height 11
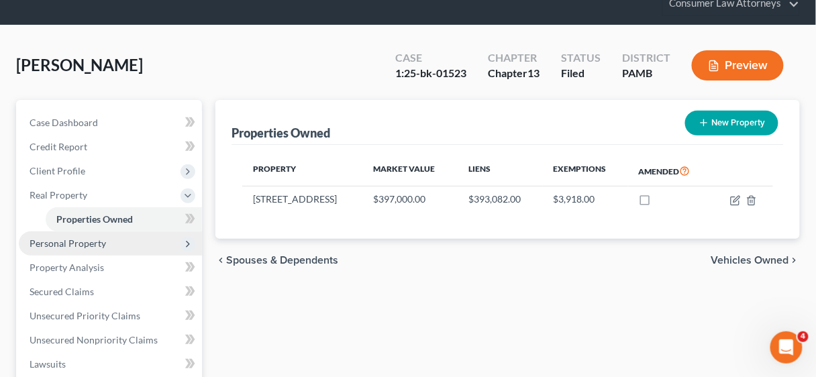
scroll to position [54, 0]
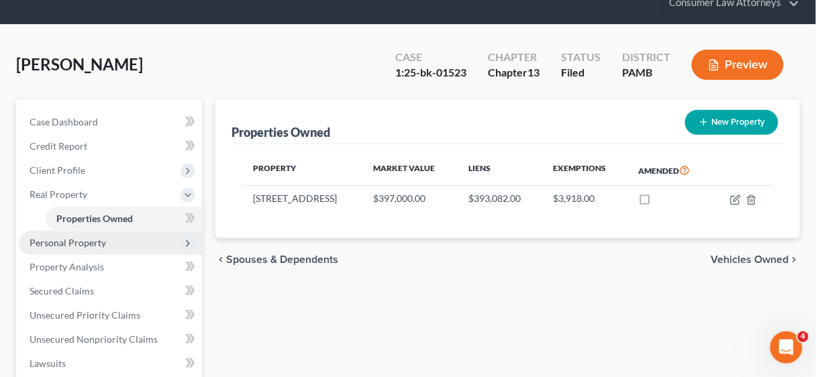
click at [71, 242] on span "Personal Property" at bounding box center [68, 242] width 77 height 11
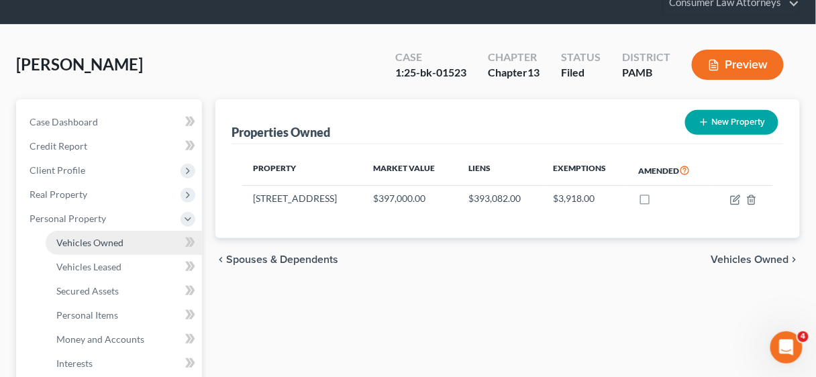
click at [99, 241] on span "Vehicles Owned" at bounding box center [89, 242] width 67 height 11
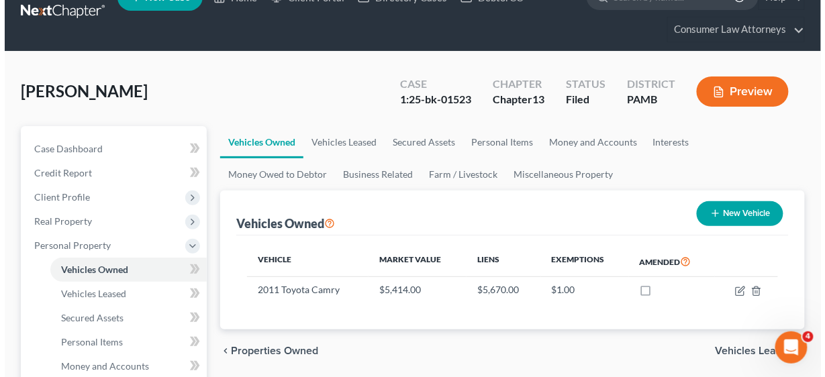
scroll to position [54, 0]
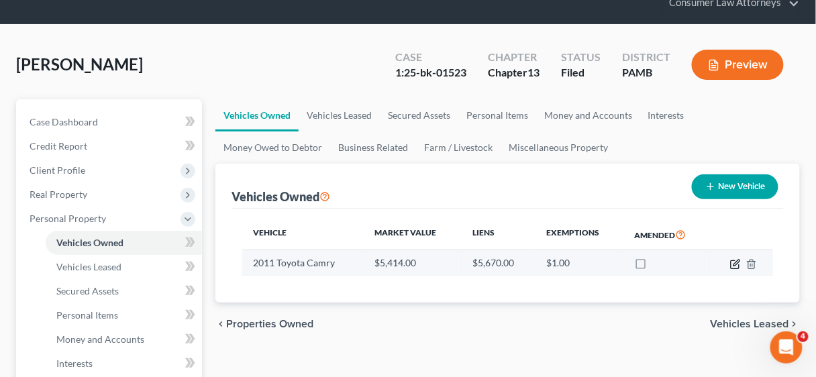
click at [734, 264] on icon "button" at bounding box center [737, 263] width 6 height 6
select select "0"
select select "15"
select select "4"
select select "0"
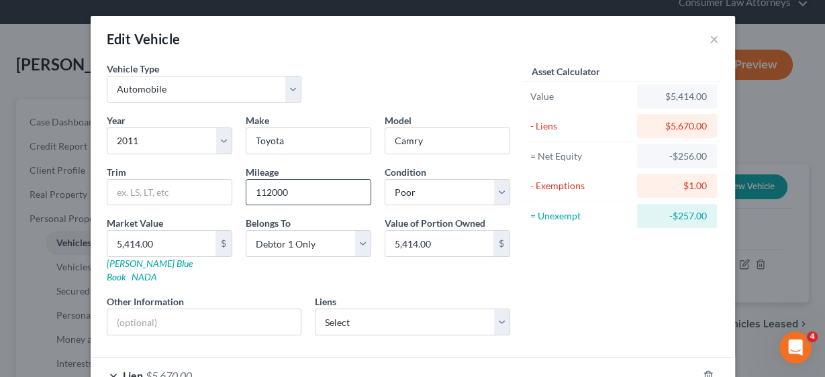
click at [269, 189] on input "112000" at bounding box center [308, 193] width 124 height 26
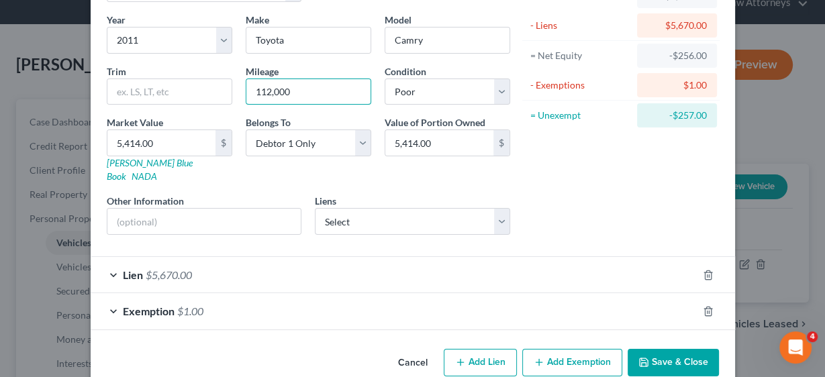
scroll to position [107, 0]
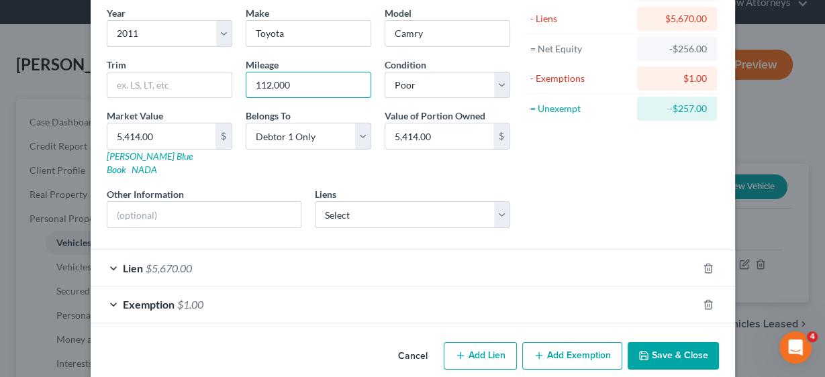
type input "112,000"
click at [146, 262] on span "$5,670.00" at bounding box center [169, 268] width 46 height 13
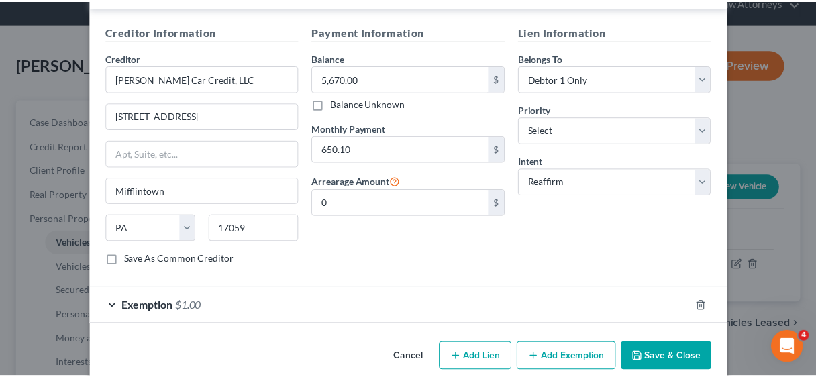
scroll to position [387, 0]
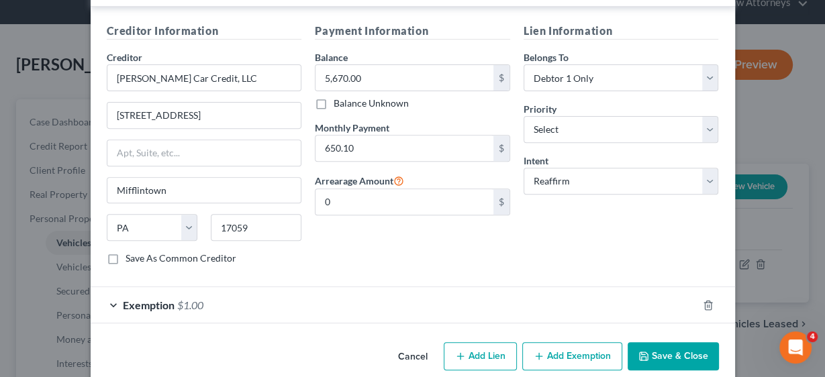
click at [681, 342] on button "Save & Close" at bounding box center [673, 356] width 91 height 28
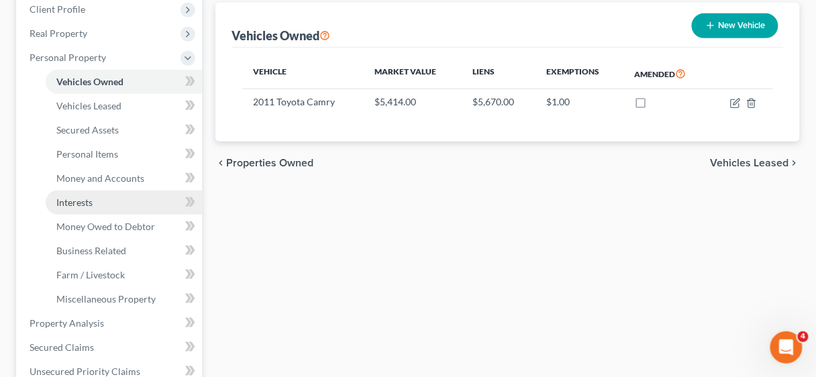
scroll to position [269, 0]
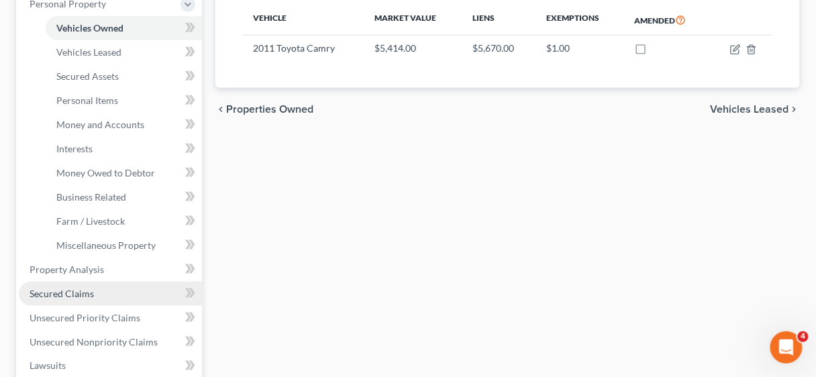
click at [60, 291] on span "Secured Claims" at bounding box center [62, 293] width 64 height 11
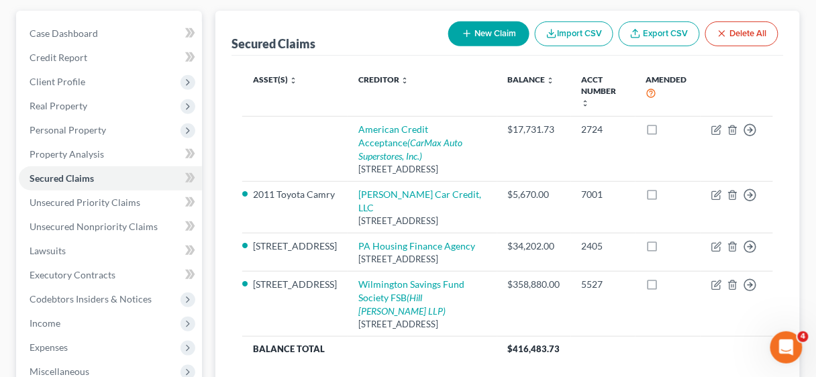
scroll to position [161, 0]
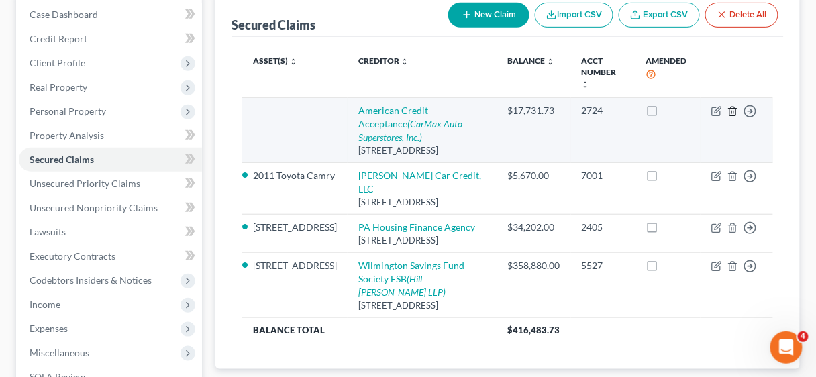
click at [734, 111] on line "button" at bounding box center [734, 112] width 0 height 3
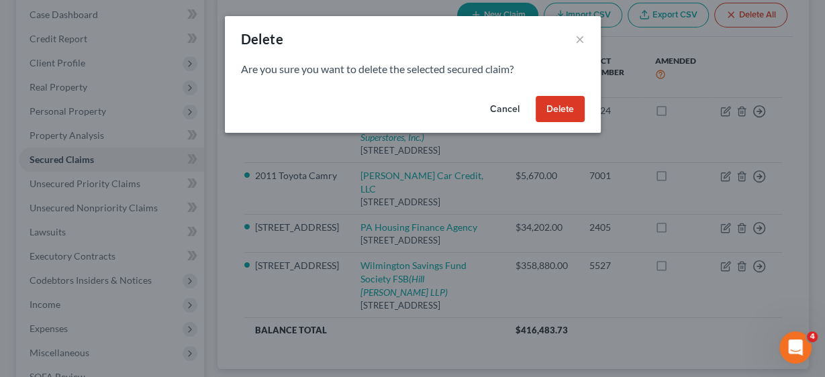
click at [560, 103] on button "Delete" at bounding box center [560, 109] width 49 height 27
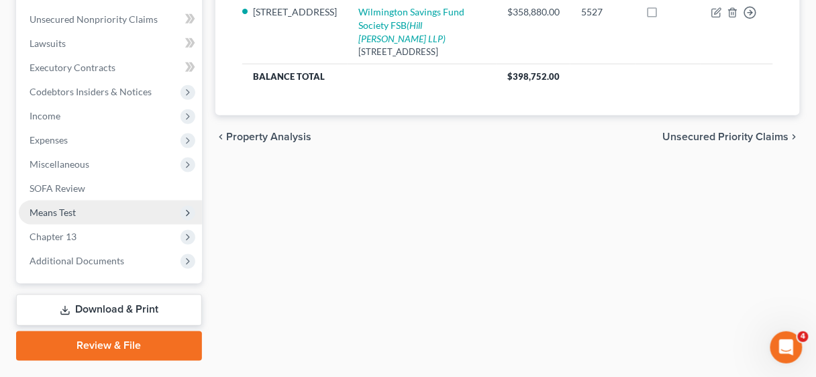
scroll to position [322, 0]
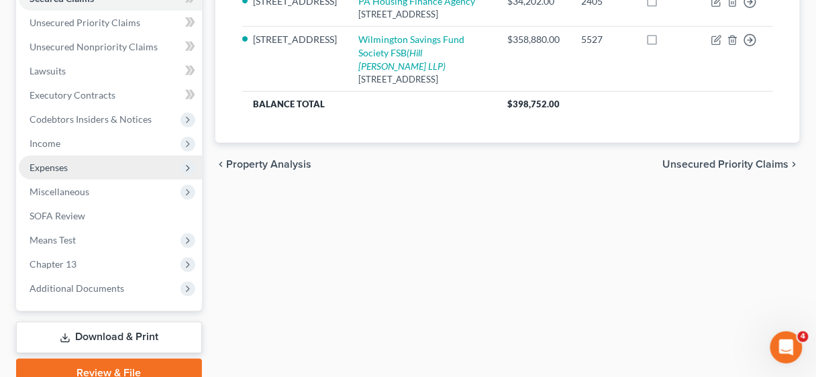
click at [62, 164] on span "Expenses" at bounding box center [49, 167] width 38 height 11
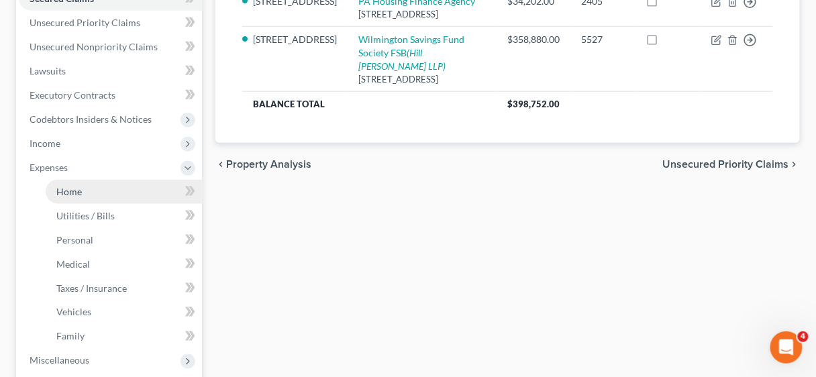
click at [71, 188] on span "Home" at bounding box center [69, 191] width 26 height 11
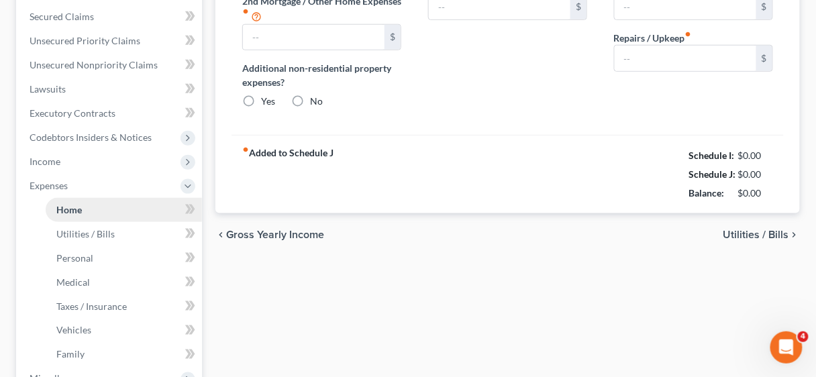
type input "0.00"
type input "500.00"
radio input "true"
type input "0.00"
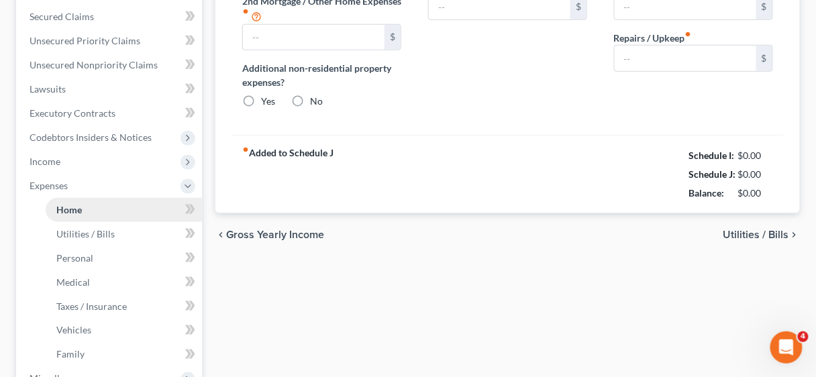
type input "0.00"
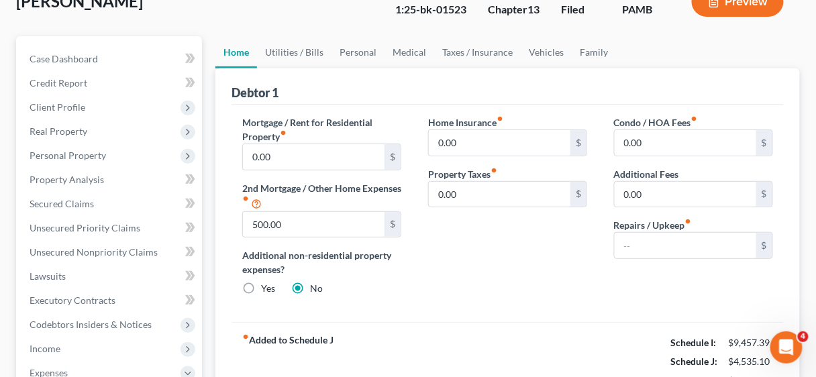
scroll to position [107, 0]
